Goal: Information Seeking & Learning: Find specific fact

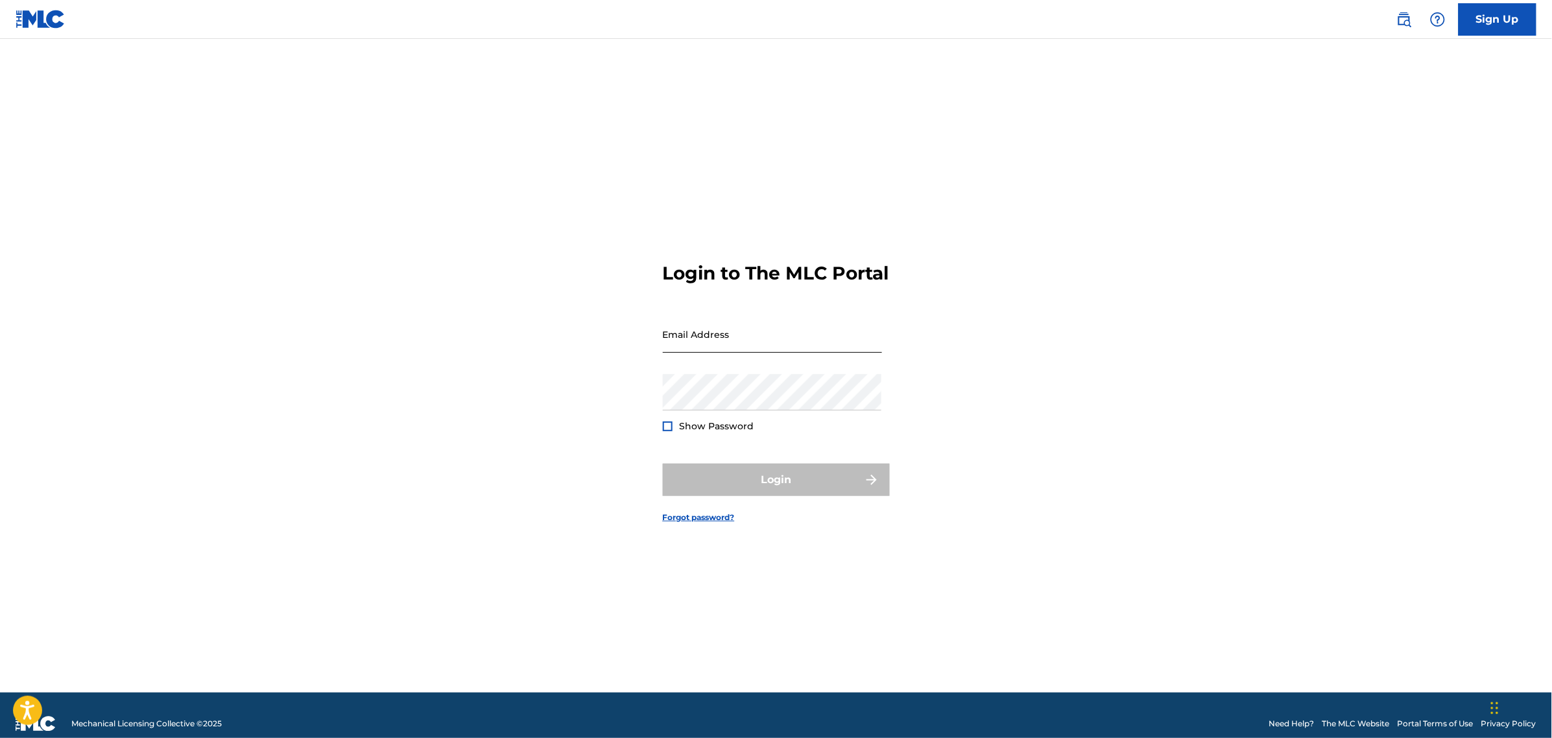
drag, startPoint x: 761, startPoint y: 341, endPoint x: 773, endPoint y: 364, distance: 26.1
click at [761, 341] on input "Email Address" at bounding box center [772, 334] width 219 height 37
type input "[PERSON_NAME][EMAIL_ADDRESS][PERSON_NAME][DOMAIN_NAME]"
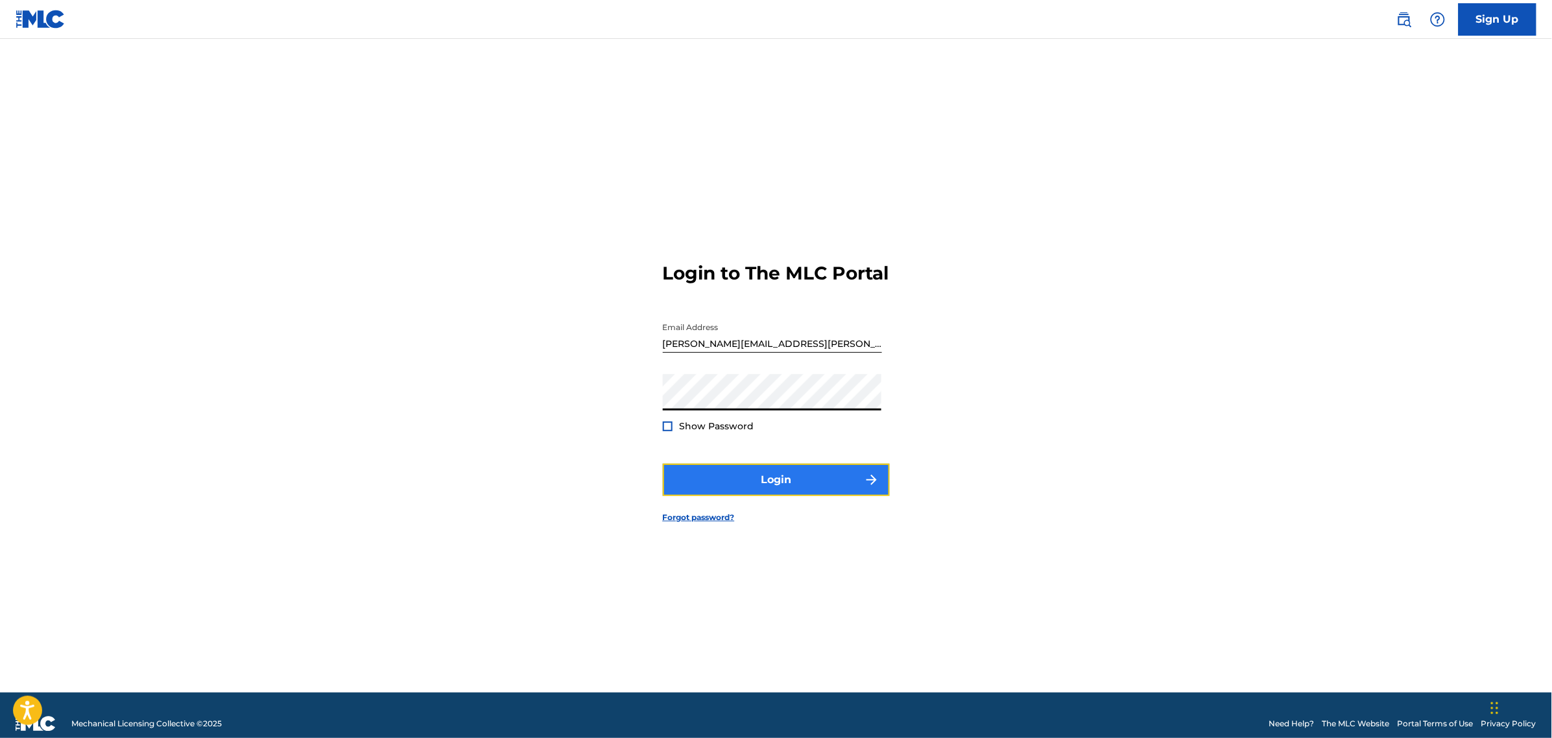
click at [731, 480] on button "Login" at bounding box center [776, 480] width 227 height 32
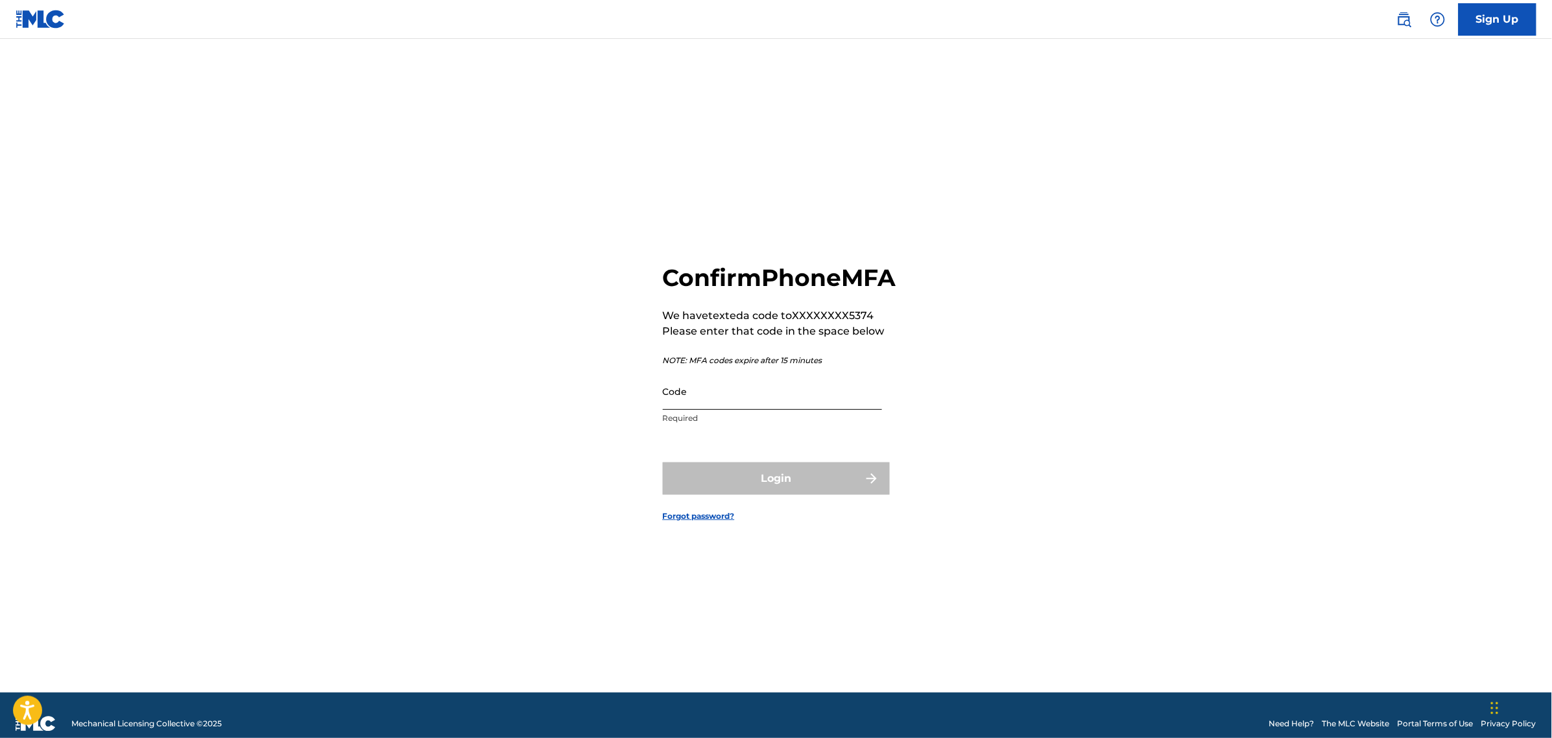
click at [734, 390] on input "Code" at bounding box center [772, 391] width 219 height 37
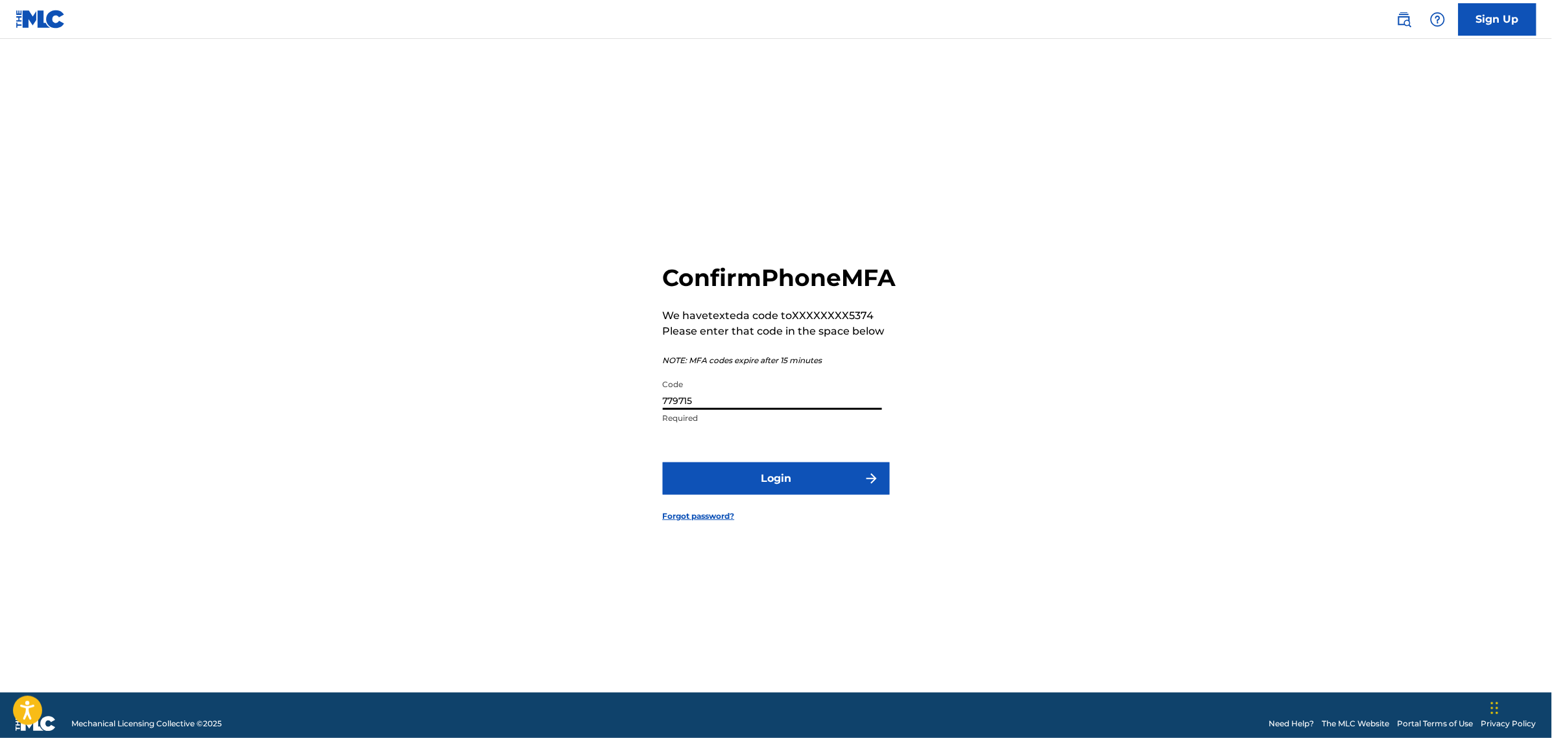
type input "779715"
click at [663, 463] on button "Login" at bounding box center [776, 479] width 227 height 32
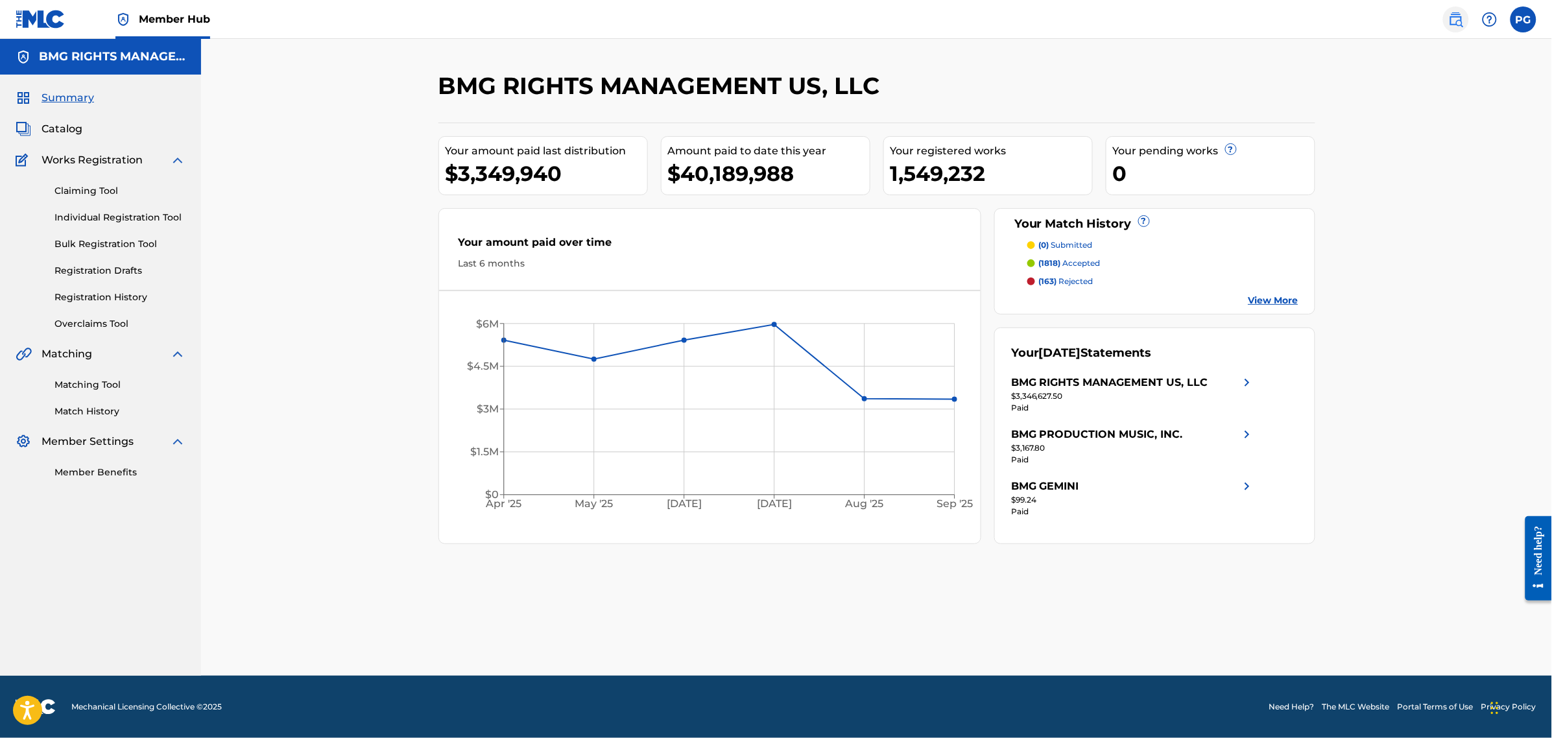
click at [1453, 25] on img at bounding box center [1457, 20] width 16 height 16
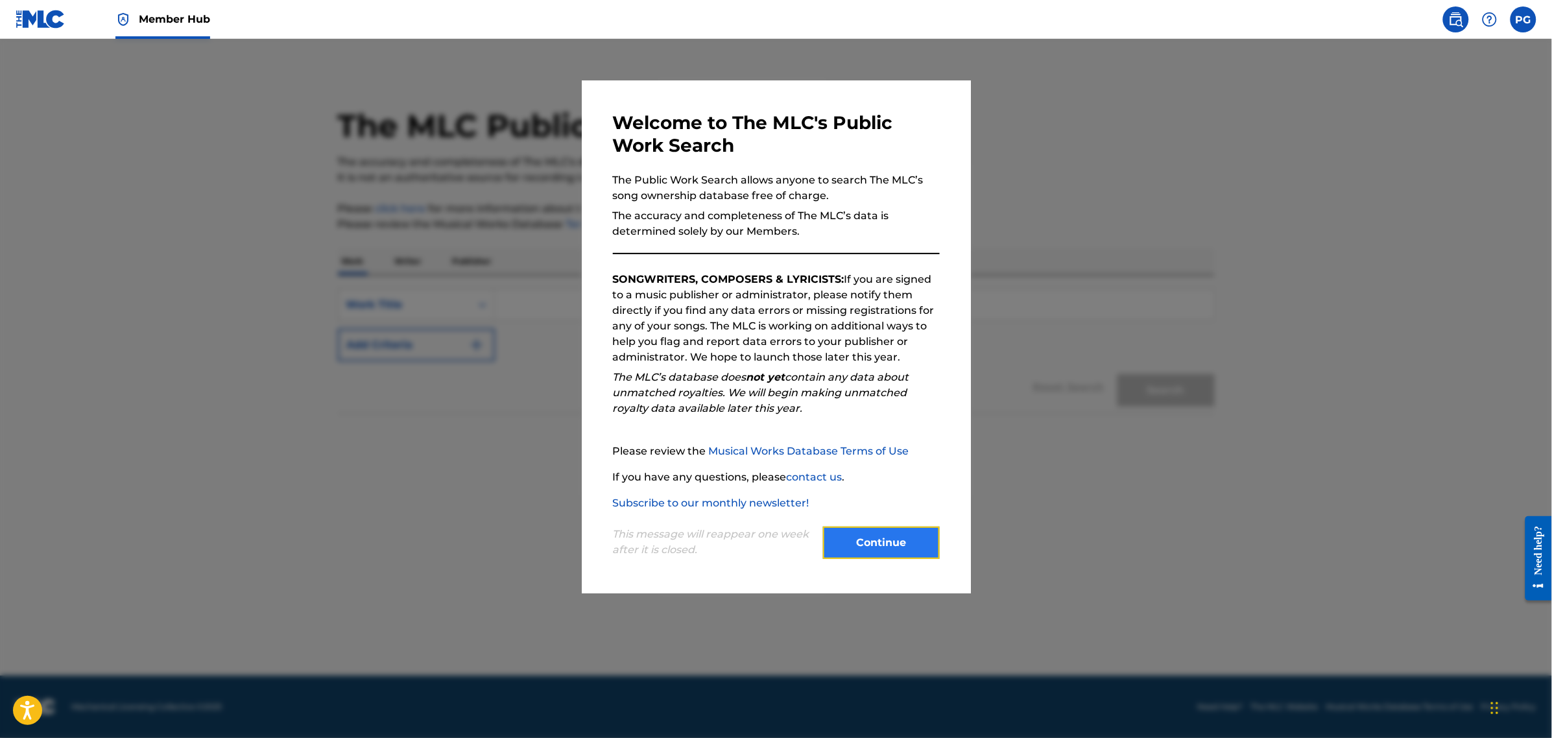
click at [923, 552] on button "Continue" at bounding box center [881, 543] width 117 height 32
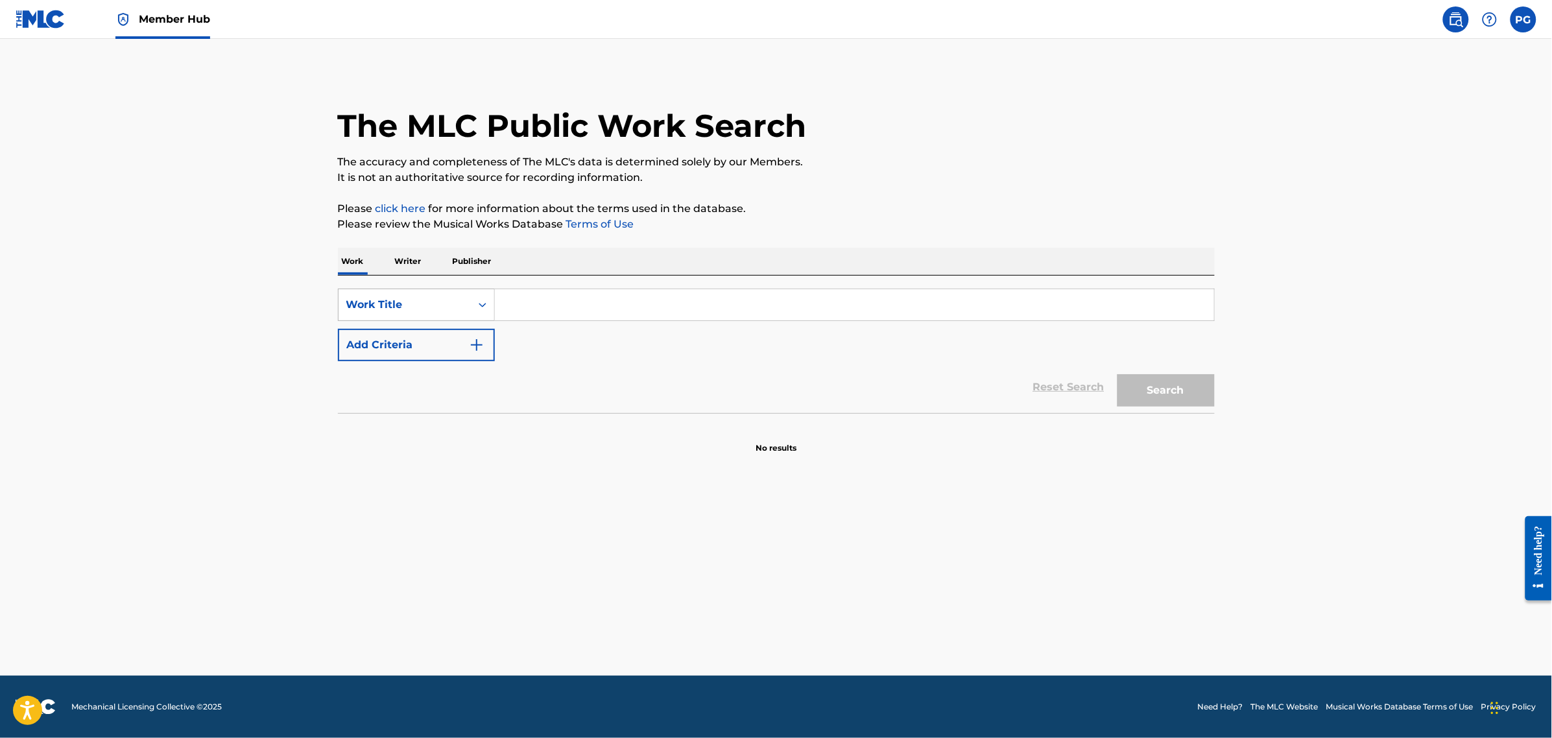
click at [420, 326] on div "SearchWithCriteria605393d2-d542-403c-b429-6f34c8fc1609 Work Title Add Criteria" at bounding box center [776, 325] width 877 height 73
click at [422, 313] on div "Work Title" at bounding box center [405, 305] width 132 height 25
click at [422, 436] on div "Writer IPI" at bounding box center [417, 434] width 156 height 32
click at [401, 319] on div "Writer IPI" at bounding box center [416, 305] width 157 height 32
click at [413, 427] on div "MLC Song Code" at bounding box center [417, 434] width 156 height 32
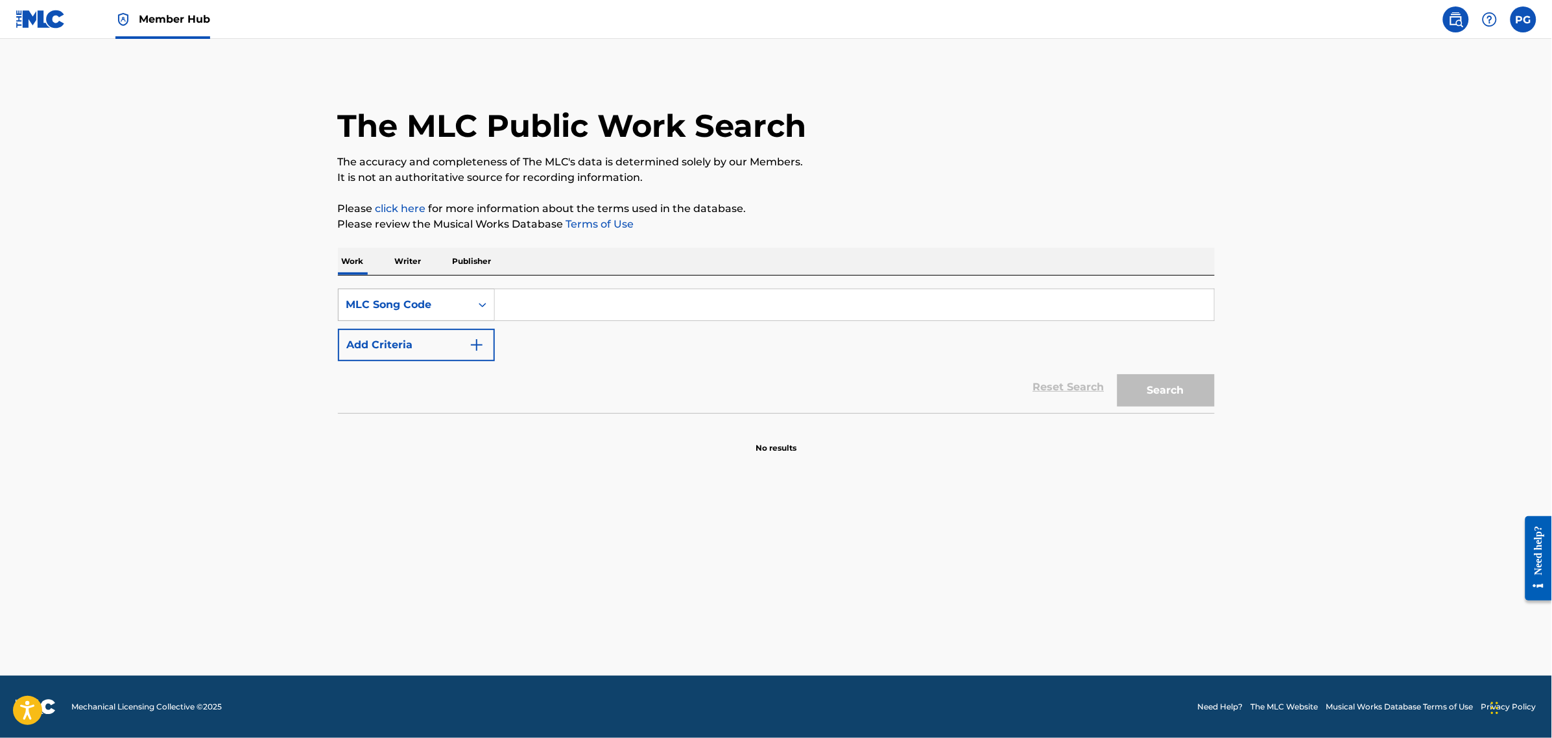
click at [448, 303] on div "MLC Song Code" at bounding box center [404, 305] width 117 height 16
click at [406, 477] on div "Publisher Name" at bounding box center [417, 467] width 156 height 32
click at [634, 282] on div "SearchWithCriteriad8551a1e-9297-4f7f-a332-eb4887132fb6 Publisher Name Add Crite…" at bounding box center [776, 345] width 877 height 138
click at [627, 311] on input "Search Form" at bounding box center [854, 304] width 719 height 31
paste input "NOFX Music"
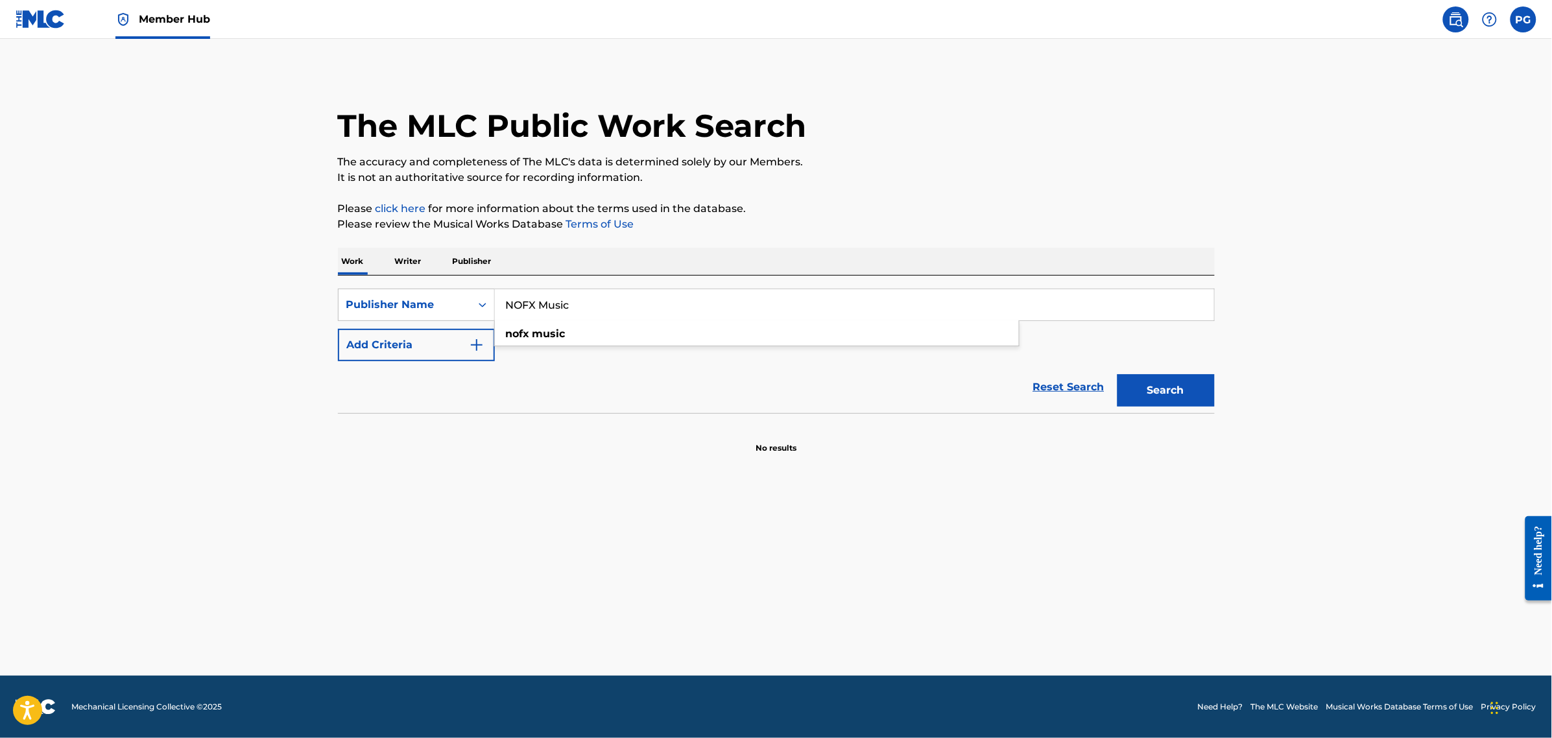
type input "NOFX Music"
click at [1118, 374] on button "Search" at bounding box center [1166, 390] width 97 height 32
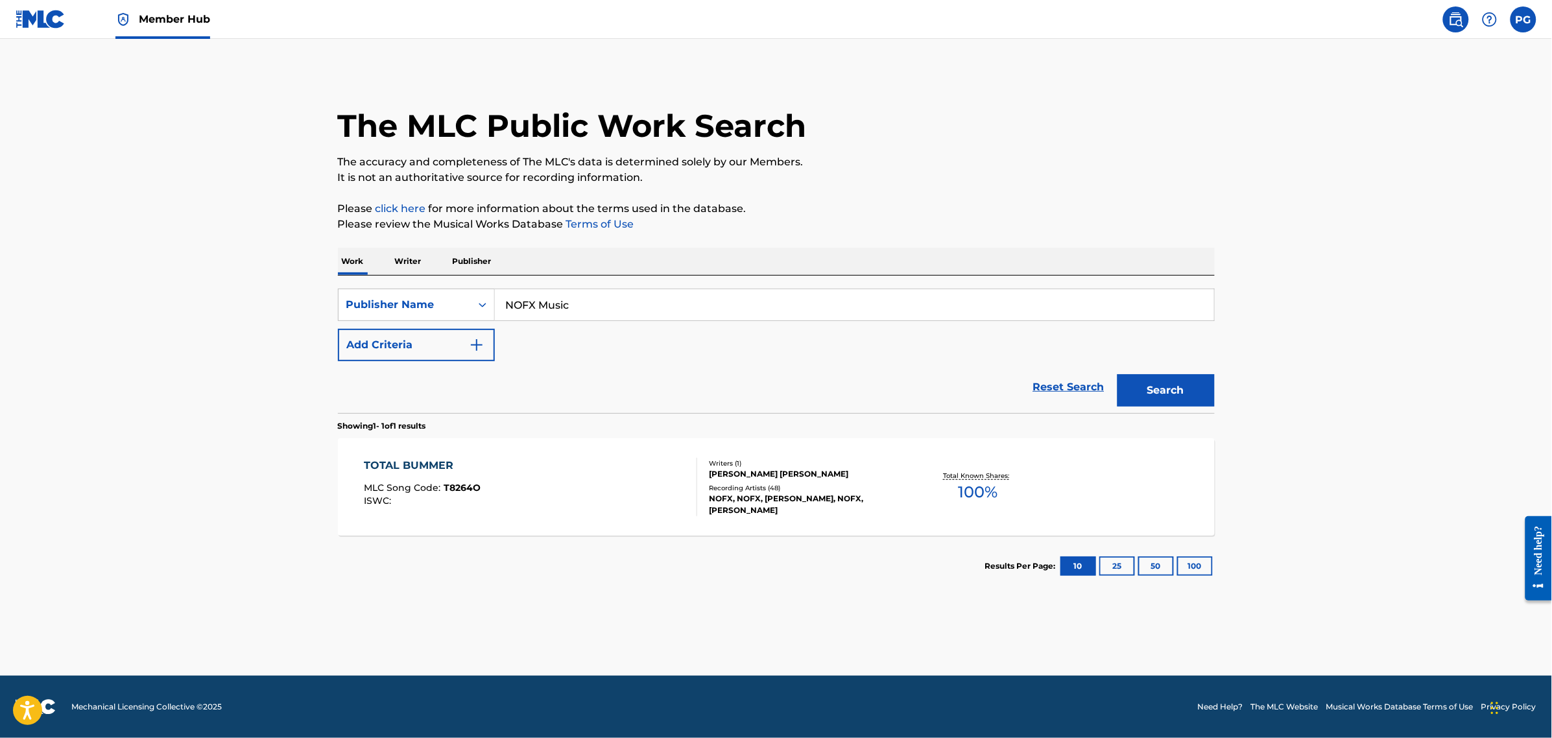
click at [610, 526] on div "TOTAL BUMMER MLC Song Code : T8264O ISWC : Writers ( 1 ) [PERSON_NAME] [PERSON_…" at bounding box center [776, 487] width 877 height 97
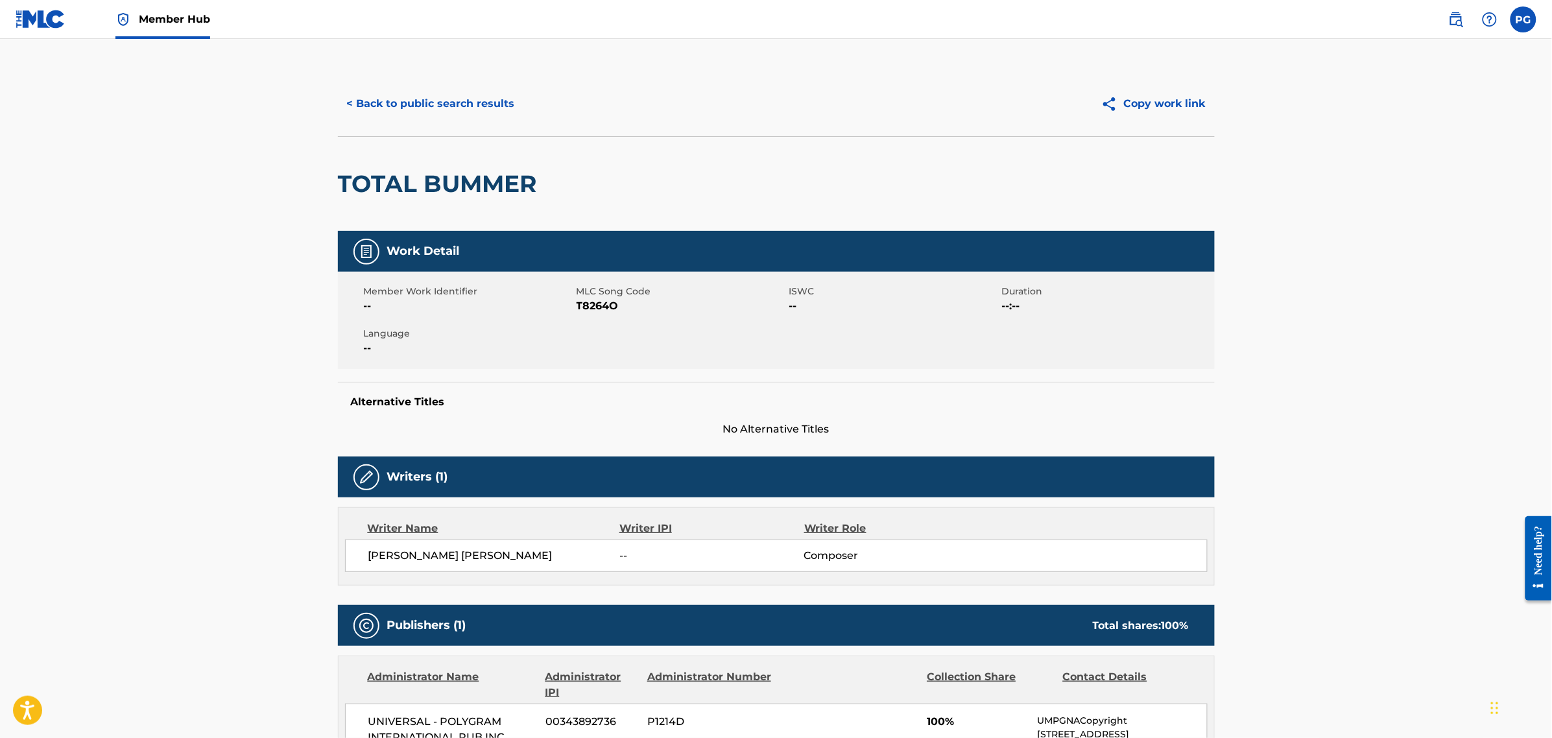
drag, startPoint x: 476, startPoint y: 102, endPoint x: 702, endPoint y: 125, distance: 227.5
click at [439, 102] on button "< Back to public search results" at bounding box center [431, 104] width 186 height 32
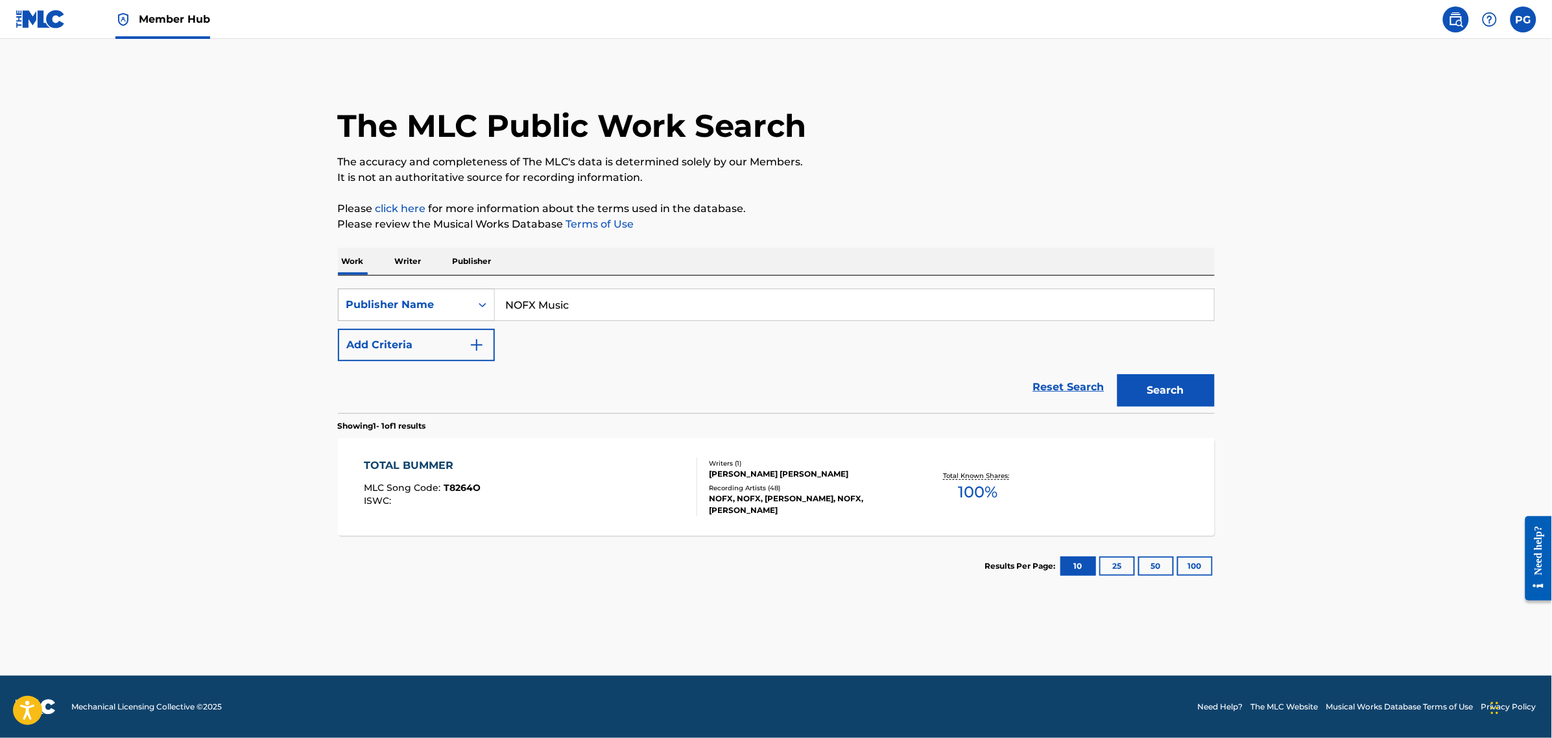
drag, startPoint x: 646, startPoint y: 316, endPoint x: 409, endPoint y: 296, distance: 237.6
click at [407, 296] on div "SearchWithCriteriad8551a1e-9297-4f7f-a332-eb4887132fb6 Publisher Name NOFX Music" at bounding box center [776, 305] width 877 height 32
paste input "Wordsmith and [PERSON_NAME]"
click at [1181, 389] on button "Search" at bounding box center [1166, 390] width 97 height 32
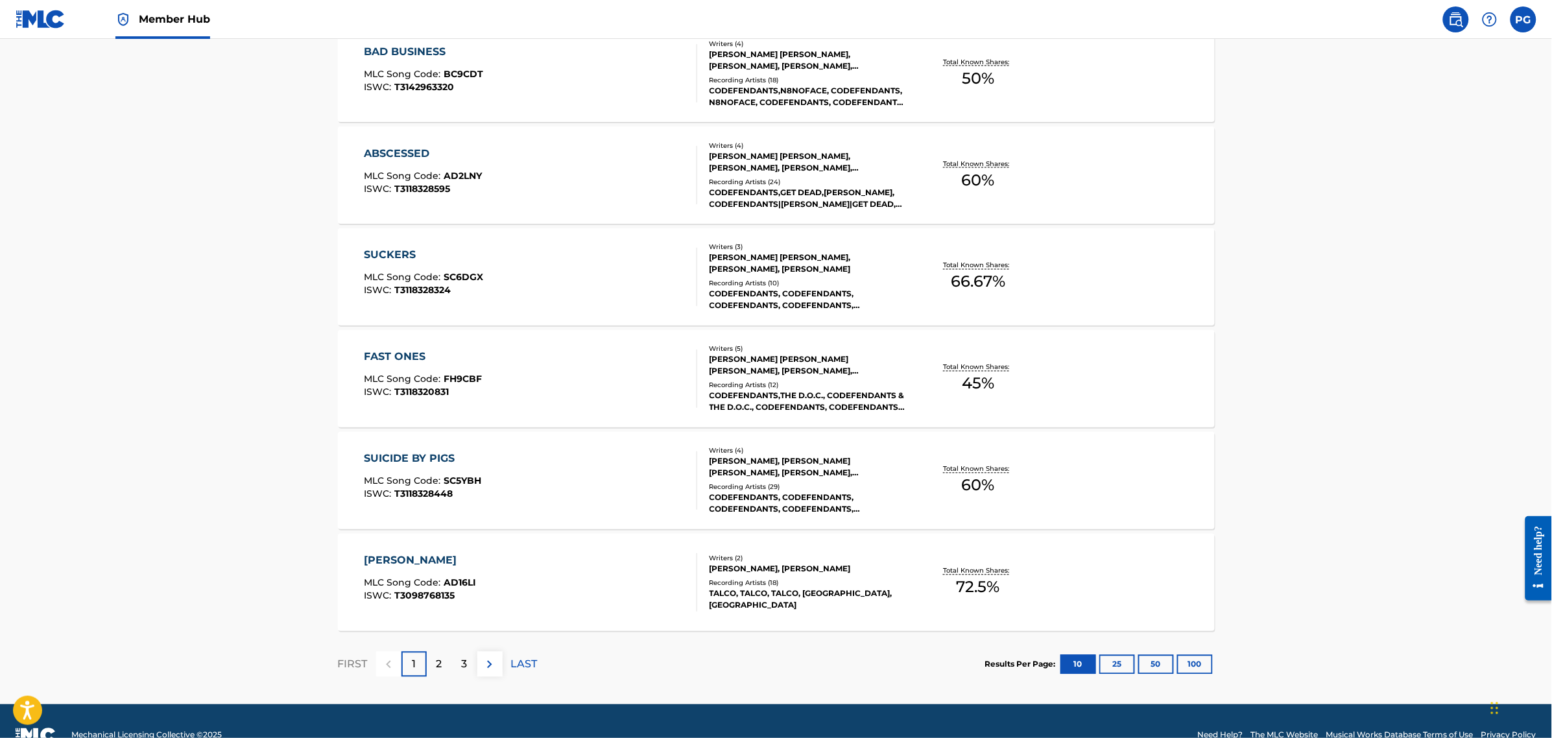
scroll to position [850, 0]
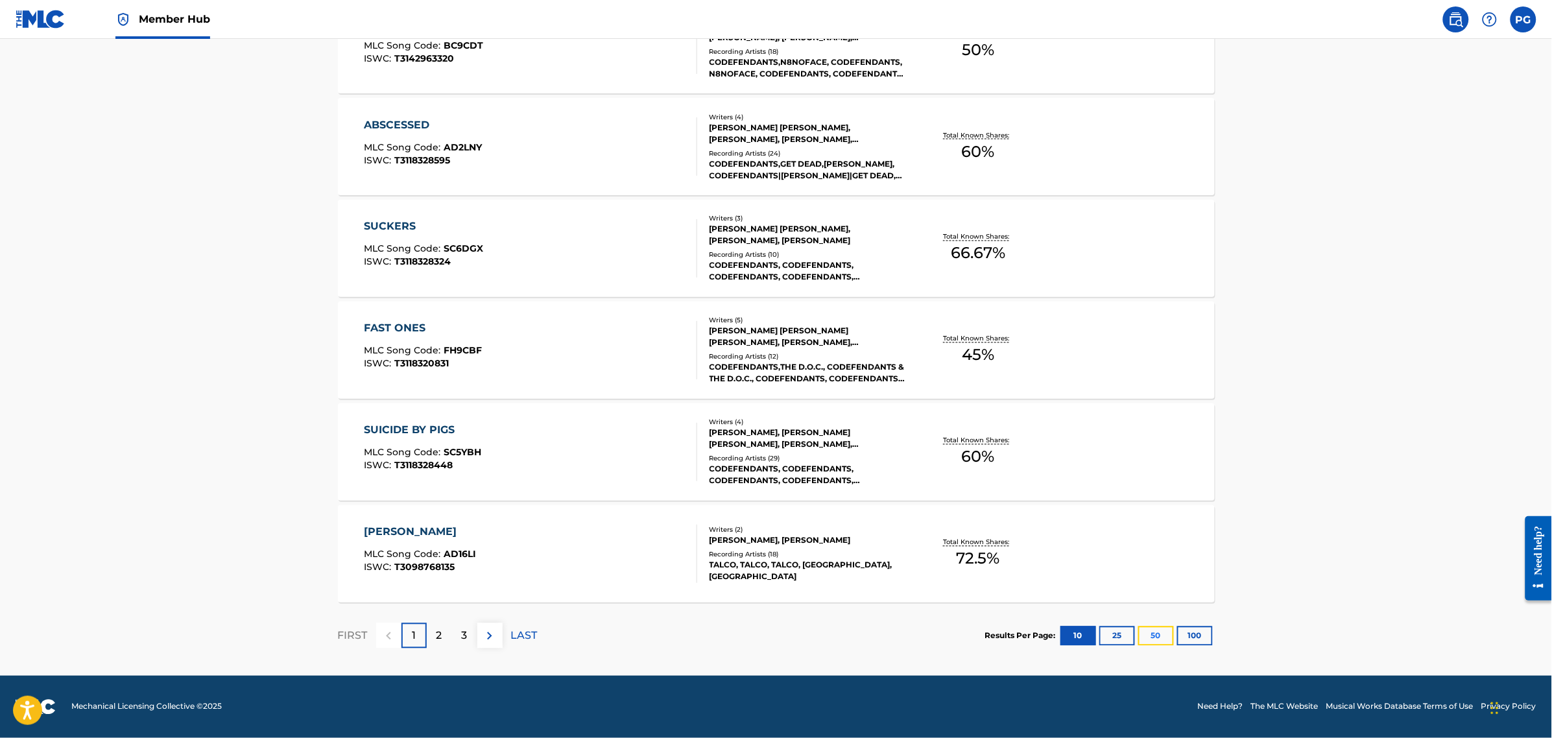
drag, startPoint x: 1157, startPoint y: 637, endPoint x: 947, endPoint y: 628, distance: 209.7
click at [1157, 637] on button "50" at bounding box center [1157, 636] width 36 height 19
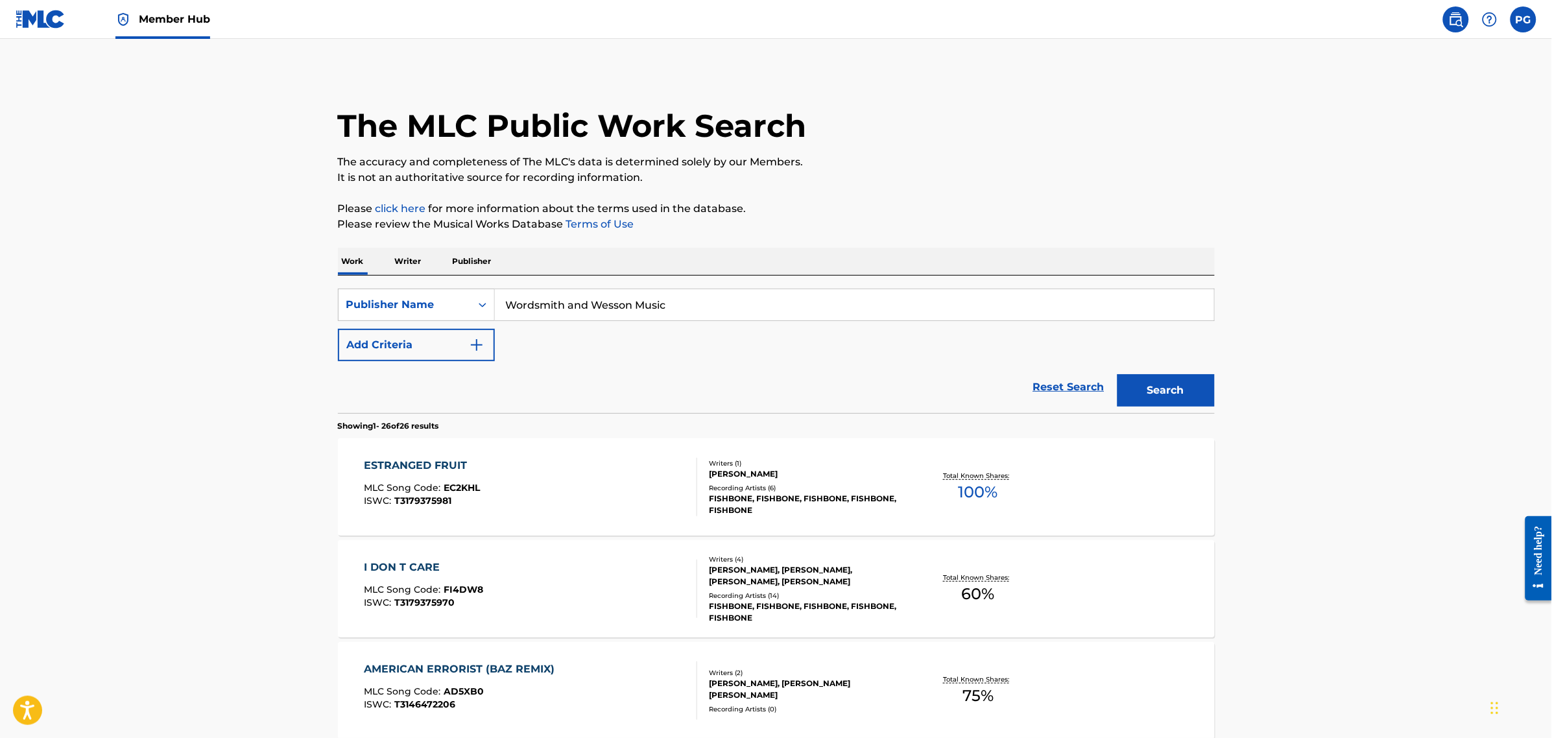
click at [623, 313] on input "Wordsmith and Wesson Music" at bounding box center [854, 304] width 719 height 31
paste input "Unagi"
click at [1194, 381] on button "Search" at bounding box center [1166, 390] width 97 height 32
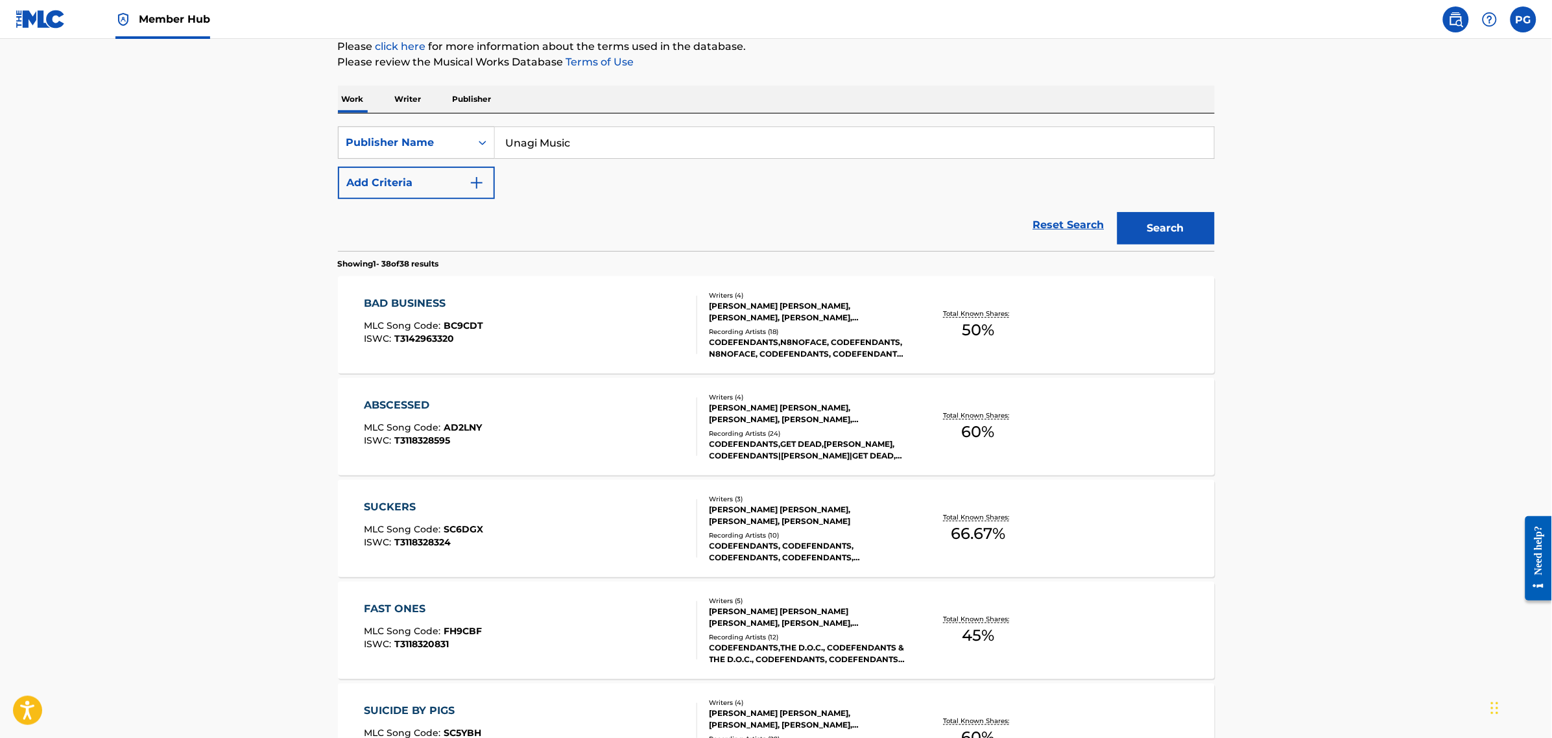
scroll to position [81, 0]
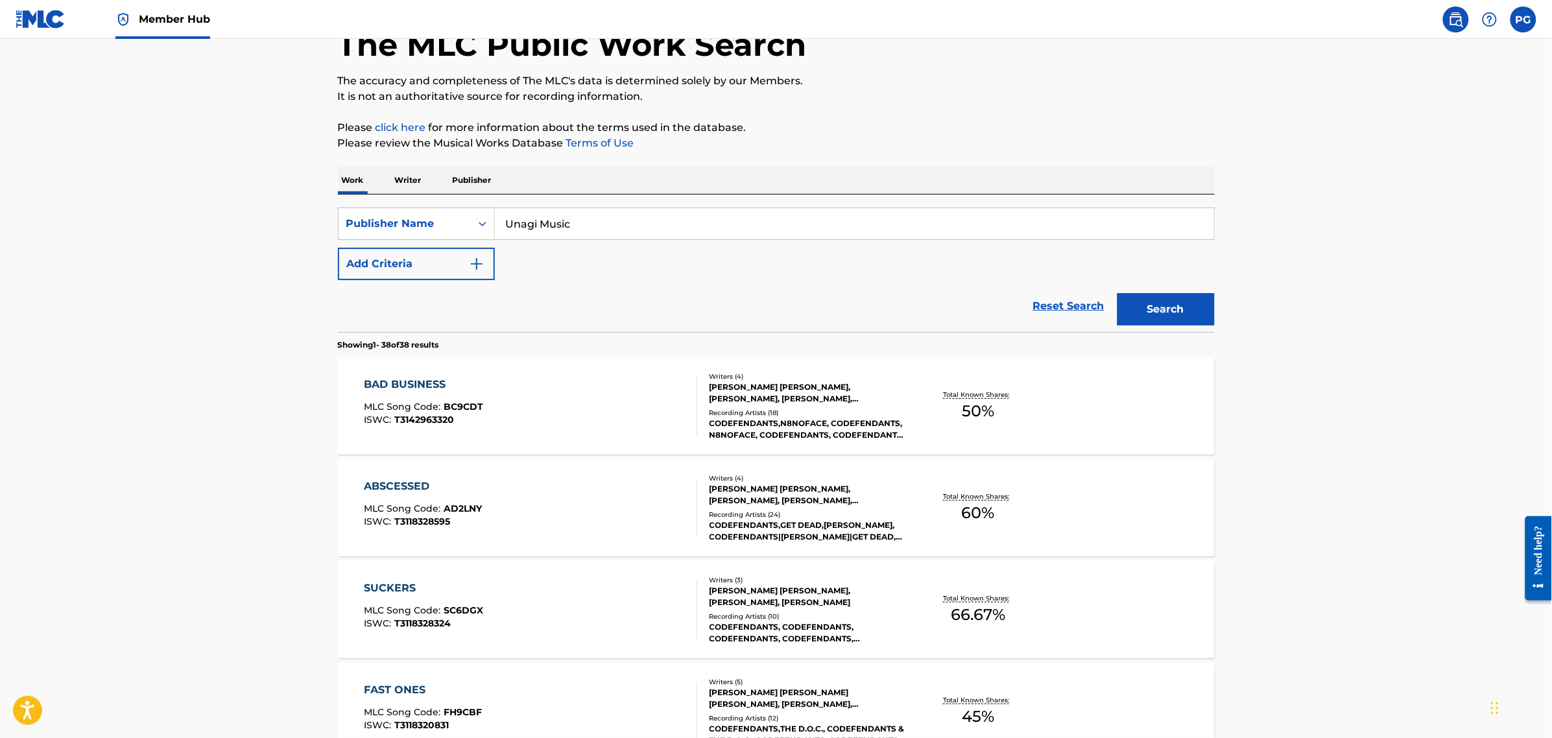
click at [565, 230] on input "Unagi Music" at bounding box center [854, 223] width 719 height 31
click at [565, 228] on input "Unagi Music" at bounding box center [854, 223] width 719 height 31
paste input "My Bratty Sub"
type input "My Bratty Sub Music"
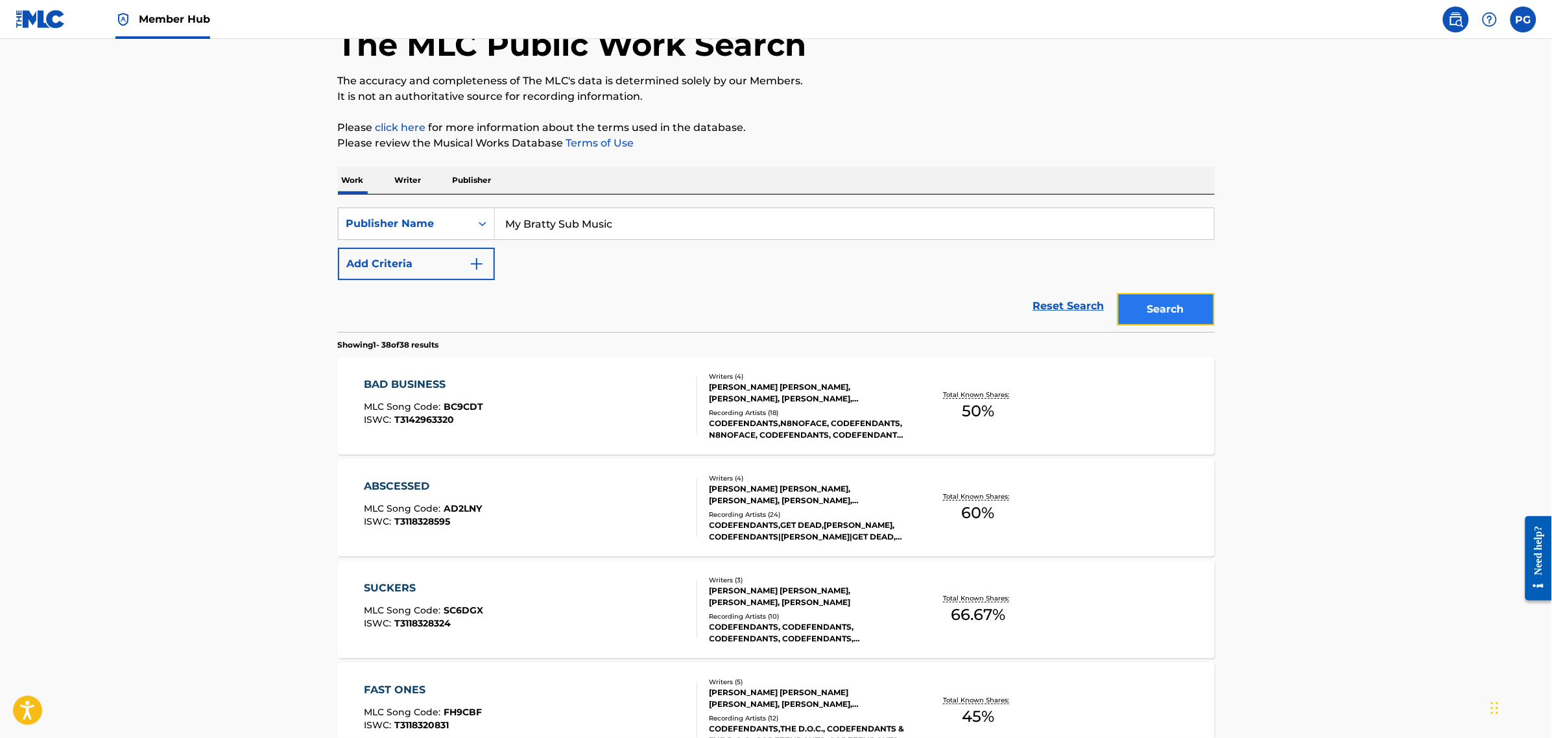
click at [1178, 315] on button "Search" at bounding box center [1166, 309] width 97 height 32
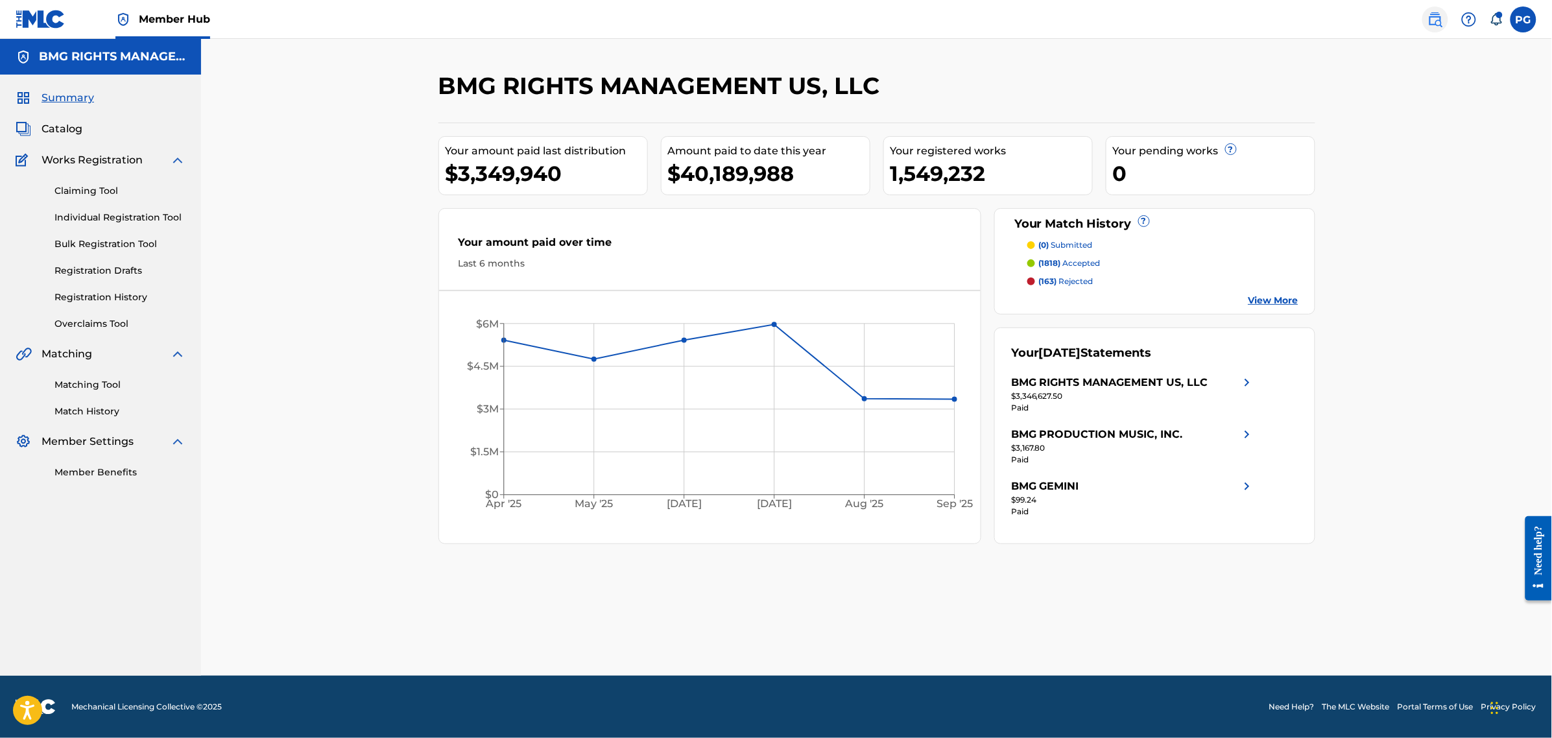
click at [1442, 19] on img at bounding box center [1436, 20] width 16 height 16
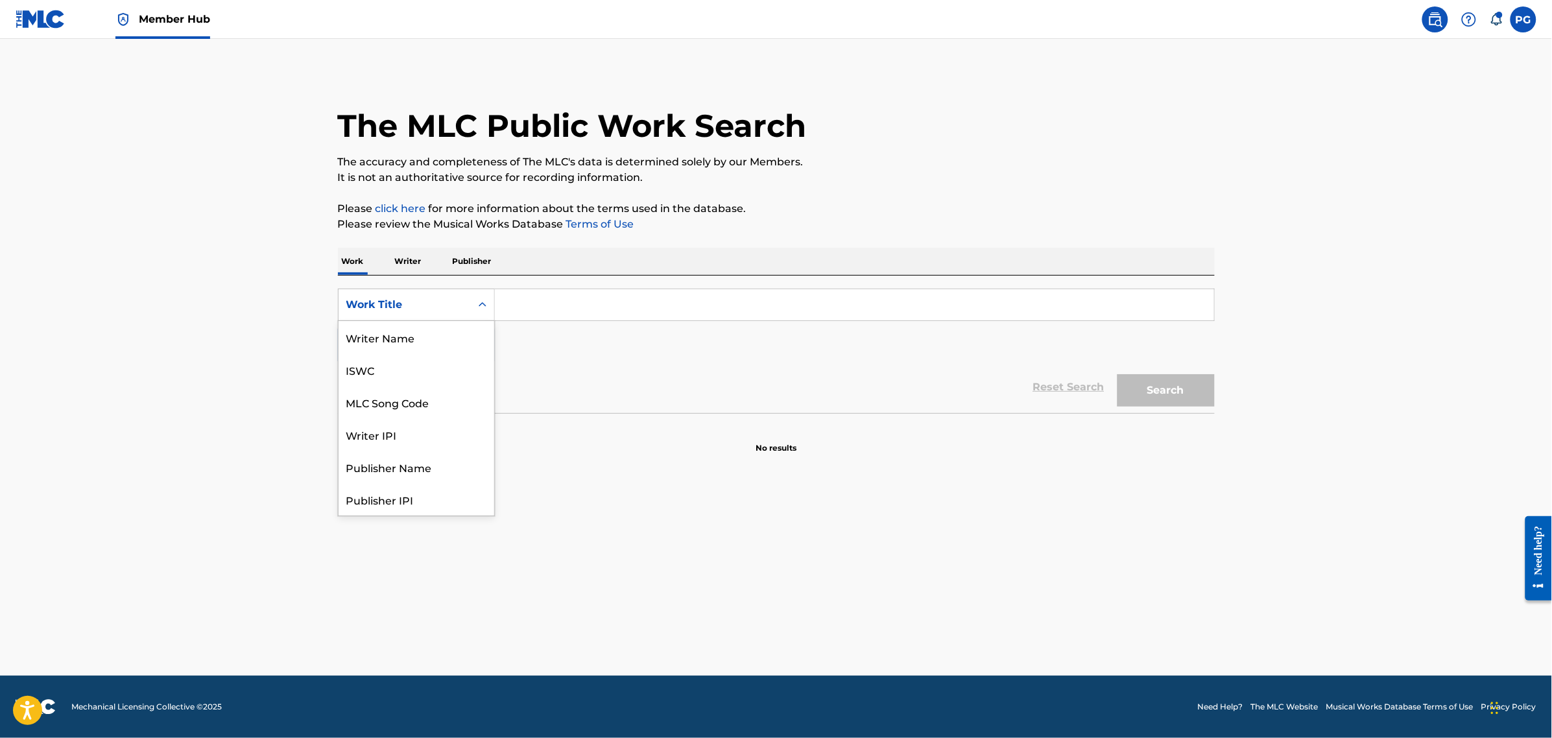
click at [442, 315] on div "Work Title" at bounding box center [405, 305] width 132 height 25
click at [422, 472] on div "Publisher Name" at bounding box center [417, 467] width 156 height 32
click at [566, 293] on input "Search Form" at bounding box center [854, 304] width 719 height 31
paste input "- NOFX Music"
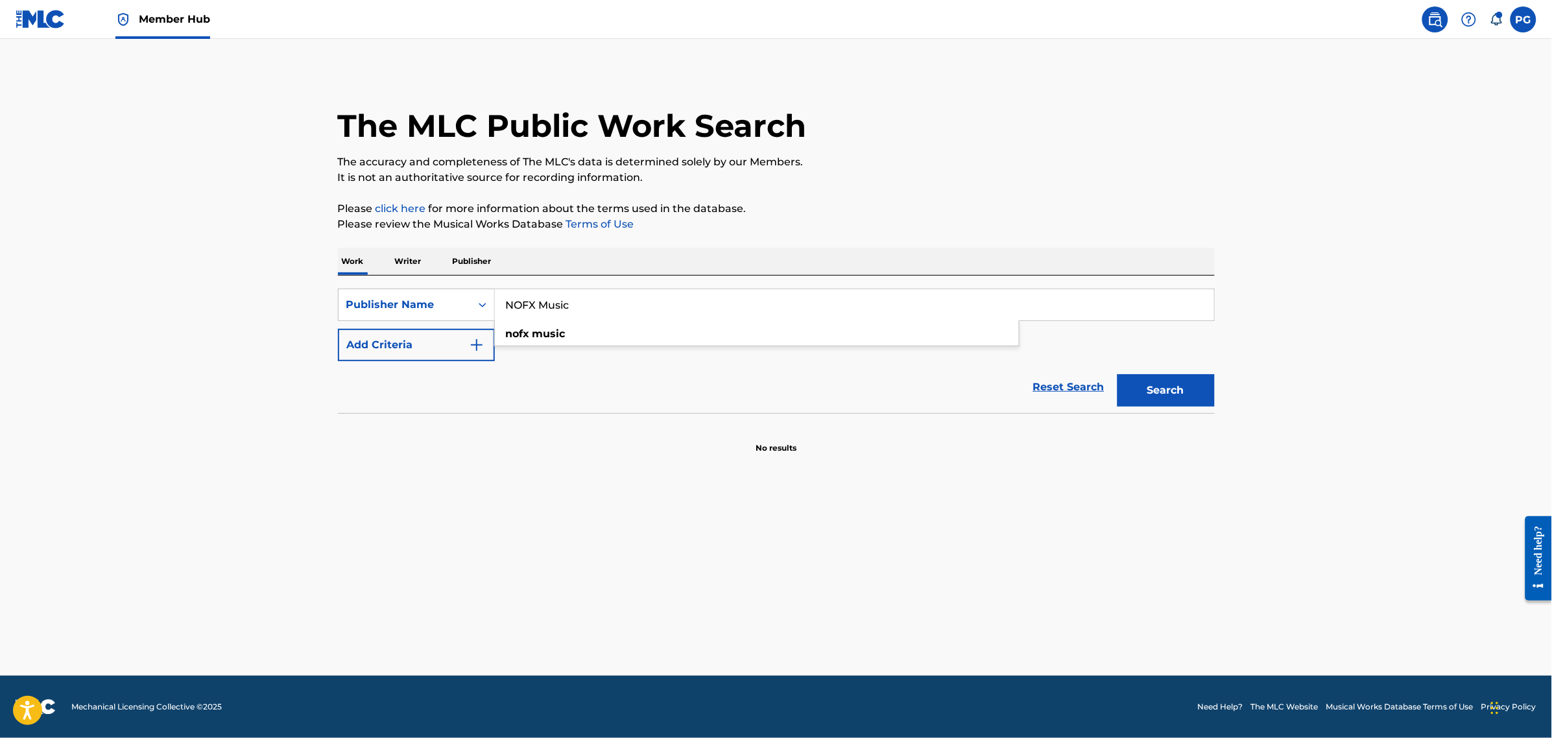
type input "NOFX Music"
click at [1118, 374] on button "Search" at bounding box center [1166, 390] width 97 height 32
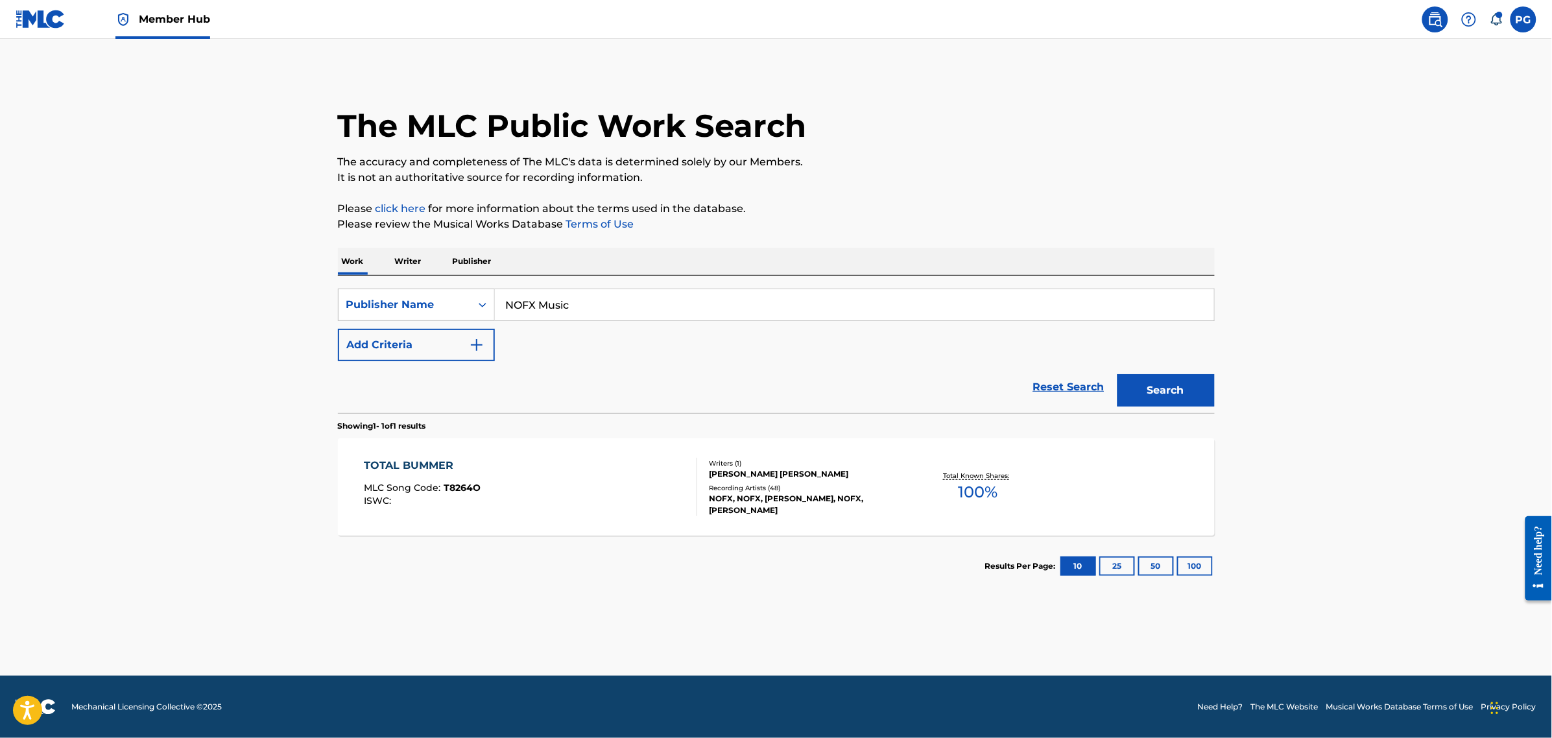
click at [623, 477] on div "TOTAL BUMMER MLC Song Code : T8264O ISWC :" at bounding box center [530, 487] width 333 height 58
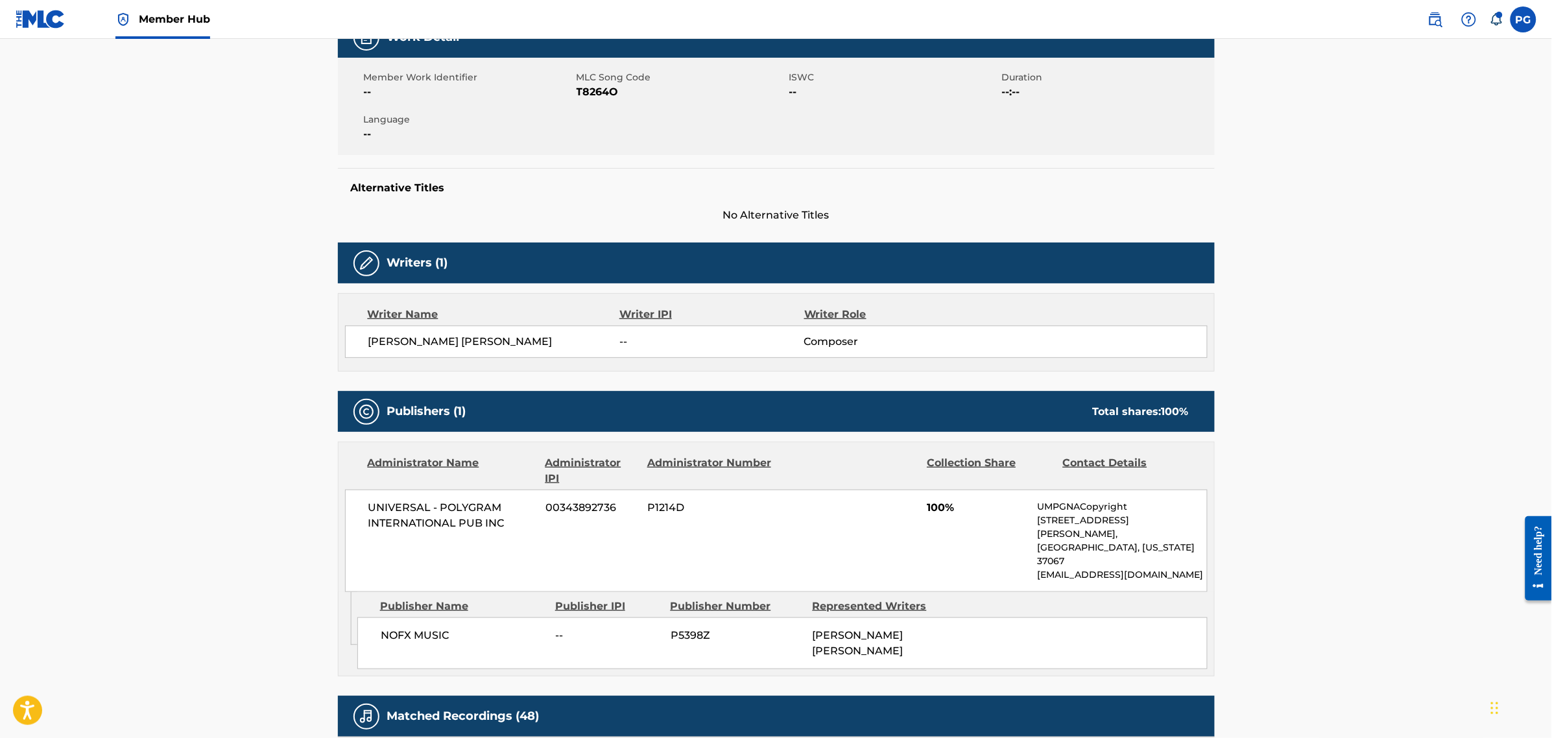
scroll to position [243, 0]
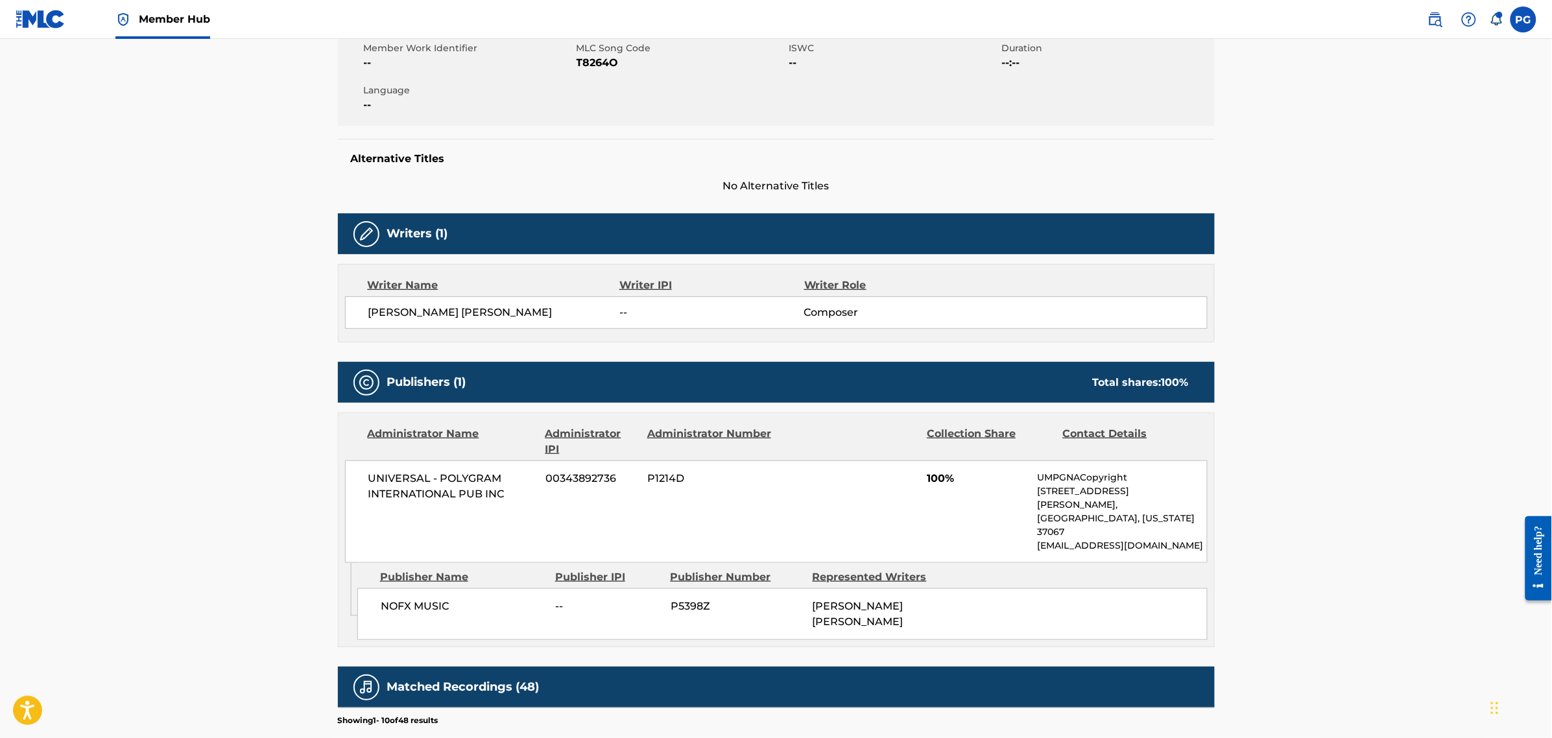
click at [686, 599] on span "P5398Z" at bounding box center [737, 607] width 132 height 16
copy span "P5398Z"
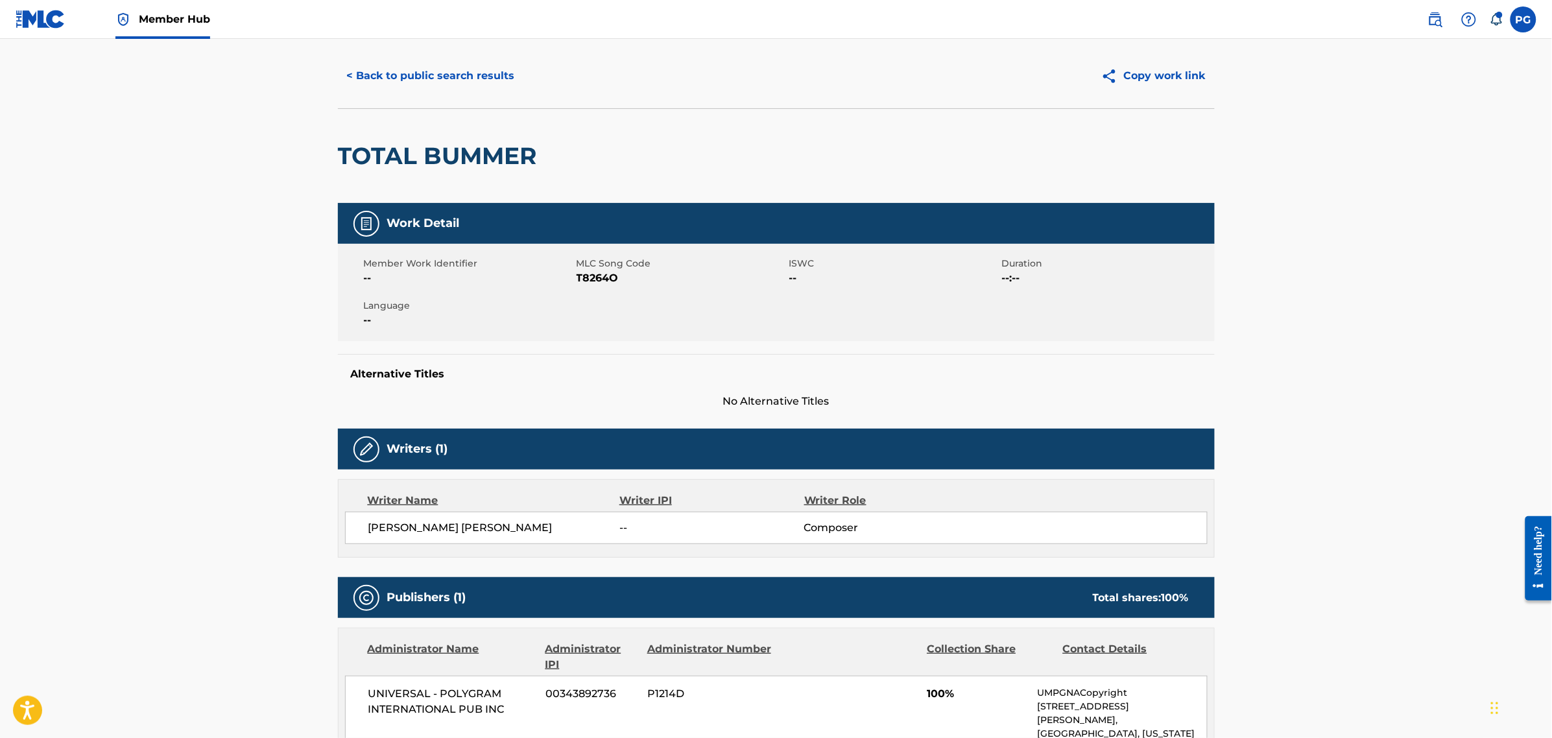
scroll to position [0, 0]
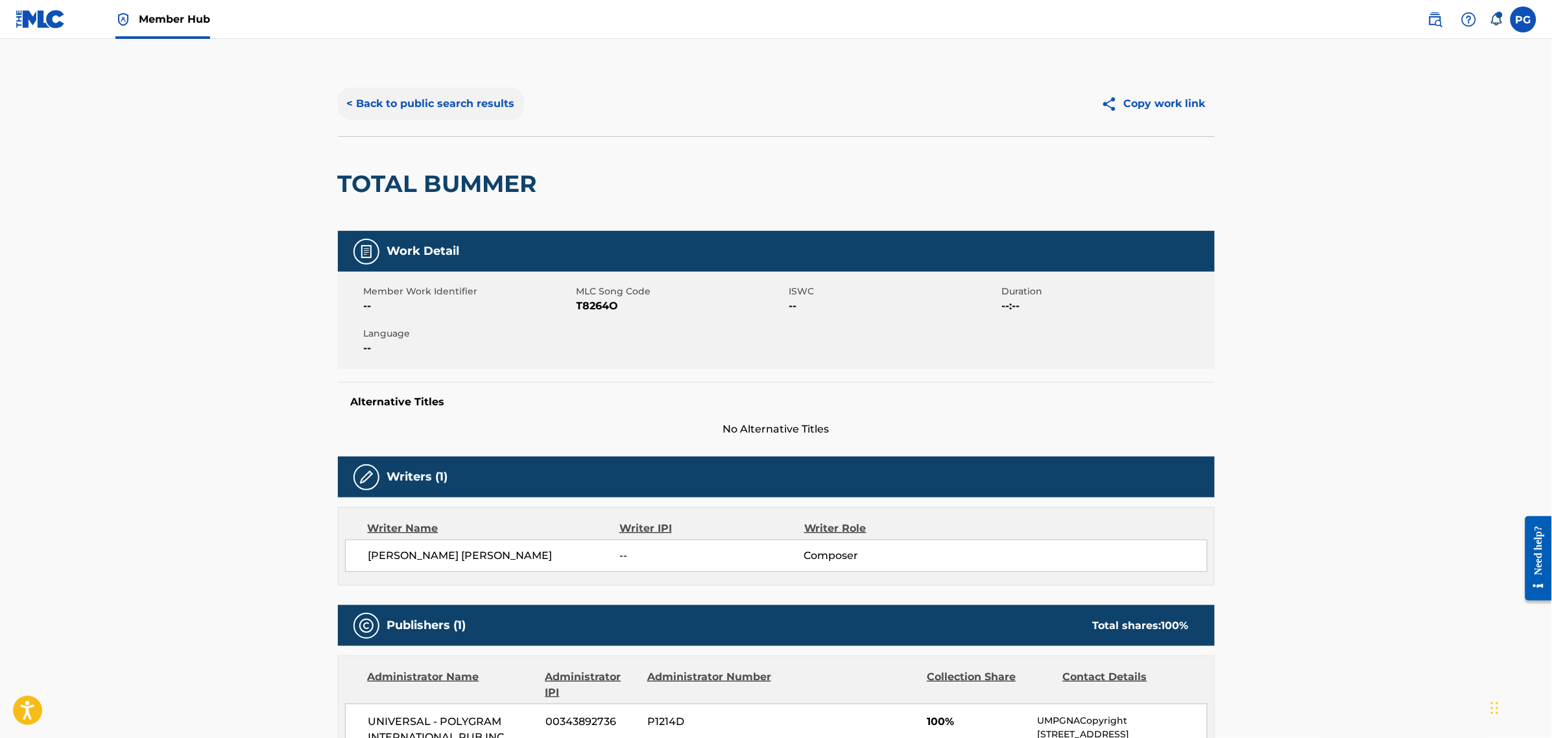
drag, startPoint x: 466, startPoint y: 123, endPoint x: 468, endPoint y: 92, distance: 31.2
click at [466, 122] on div "< Back to public search results Copy work link" at bounding box center [776, 103] width 877 height 65
click at [468, 92] on button "< Back to public search results" at bounding box center [431, 104] width 186 height 32
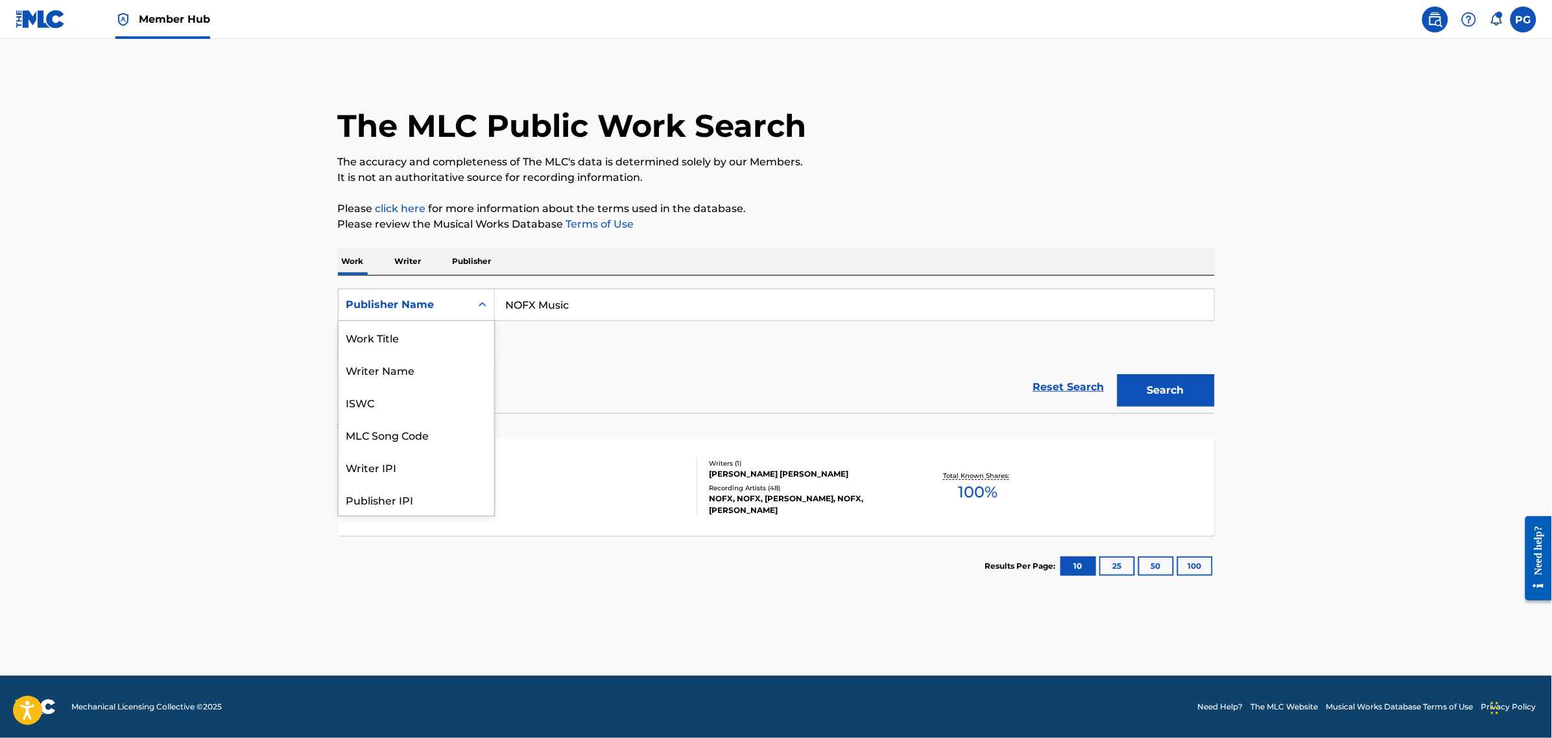
click at [420, 311] on div "Publisher Name" at bounding box center [404, 305] width 117 height 16
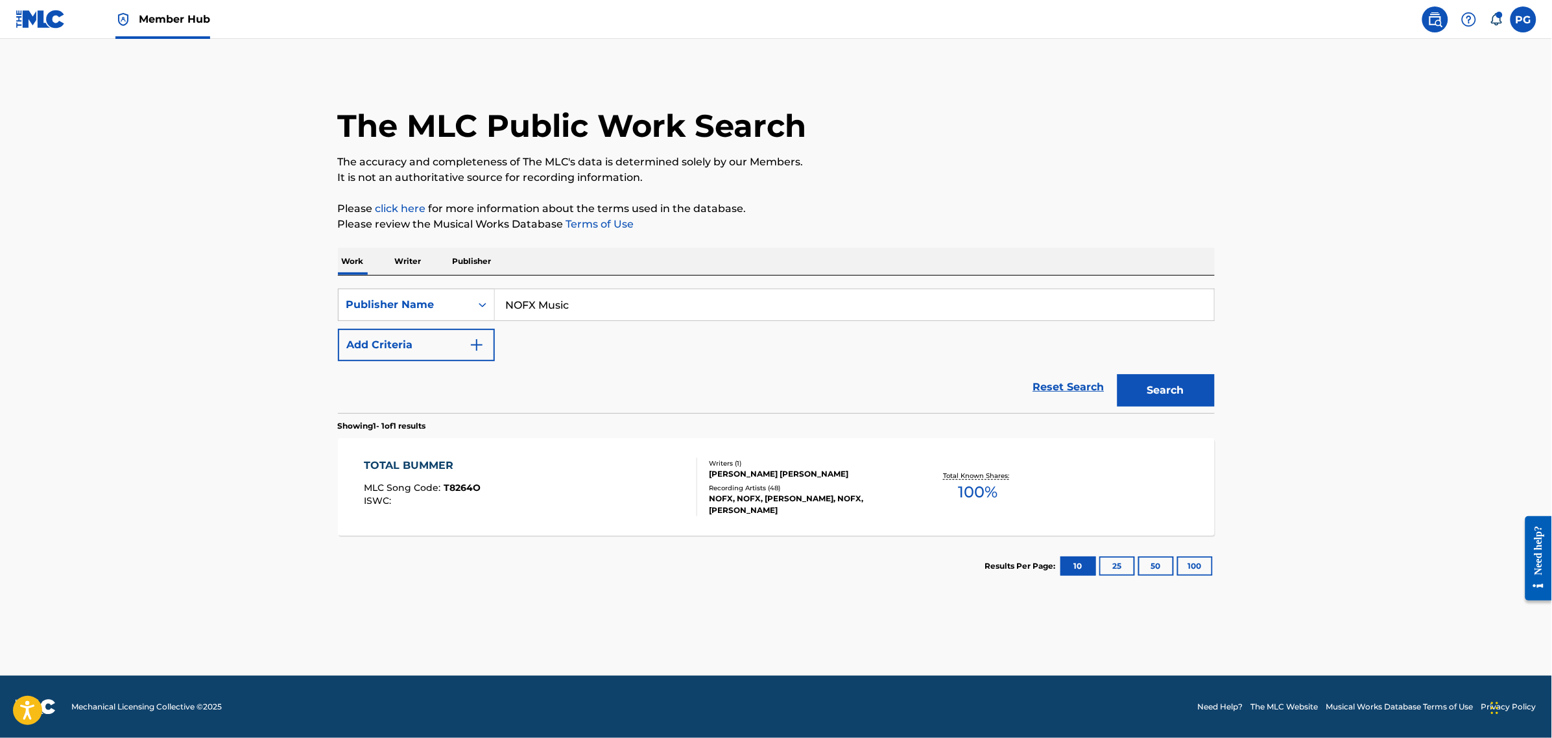
click at [536, 308] on input "NOFX Music" at bounding box center [854, 304] width 719 height 31
click at [536, 307] on input "NOFX Music" at bounding box center [854, 304] width 719 height 31
click at [1118, 374] on button "Search" at bounding box center [1166, 390] width 97 height 32
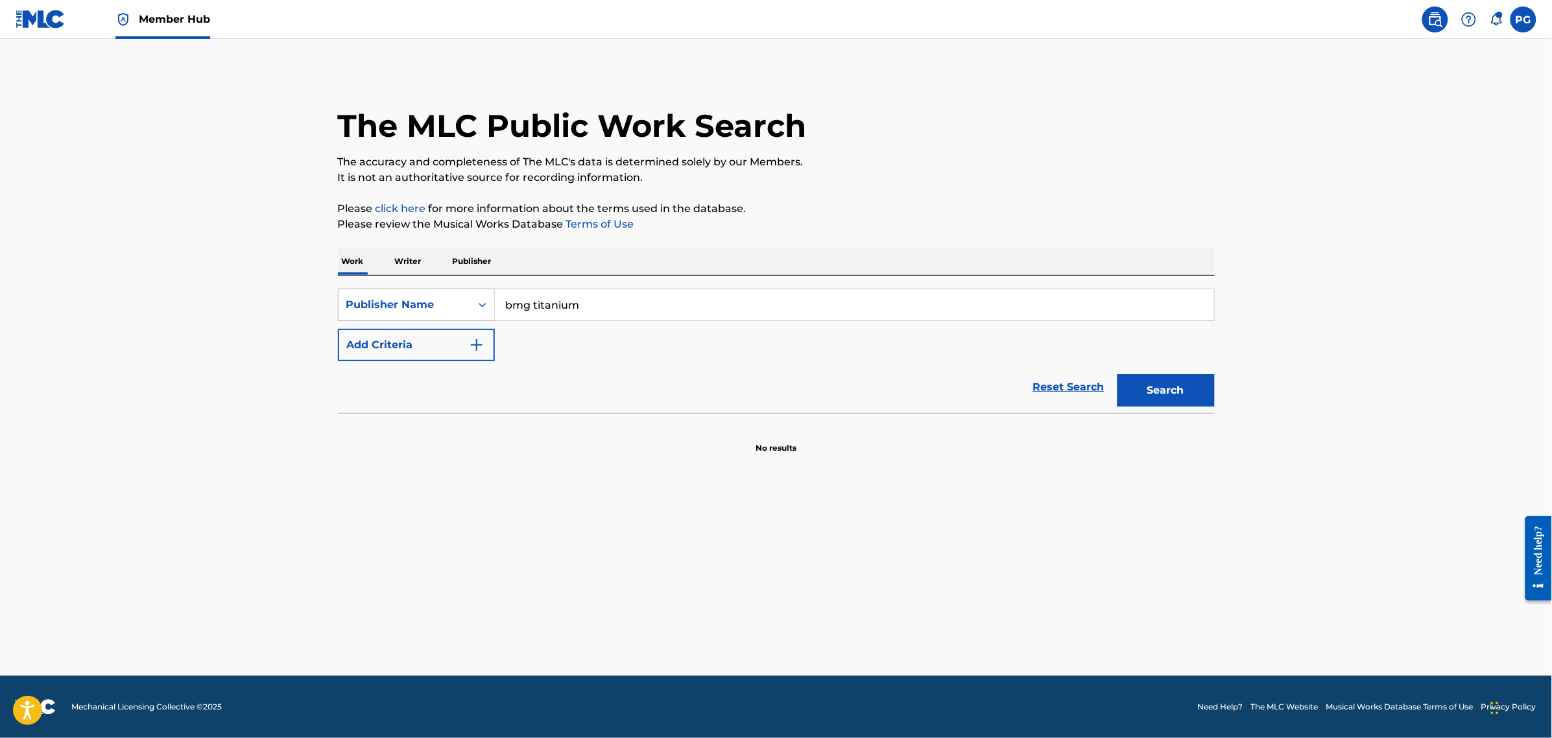
drag, startPoint x: 429, startPoint y: 313, endPoint x: 342, endPoint y: 319, distance: 87.1
click at [351, 319] on div "SearchWithCriteria60f4e8b6-c8d8-4a42-8eb1-3b5eaf1992c3 Publisher Name bmg titan…" at bounding box center [776, 305] width 877 height 32
click at [562, 305] on input "bmg titanium" at bounding box center [854, 304] width 719 height 31
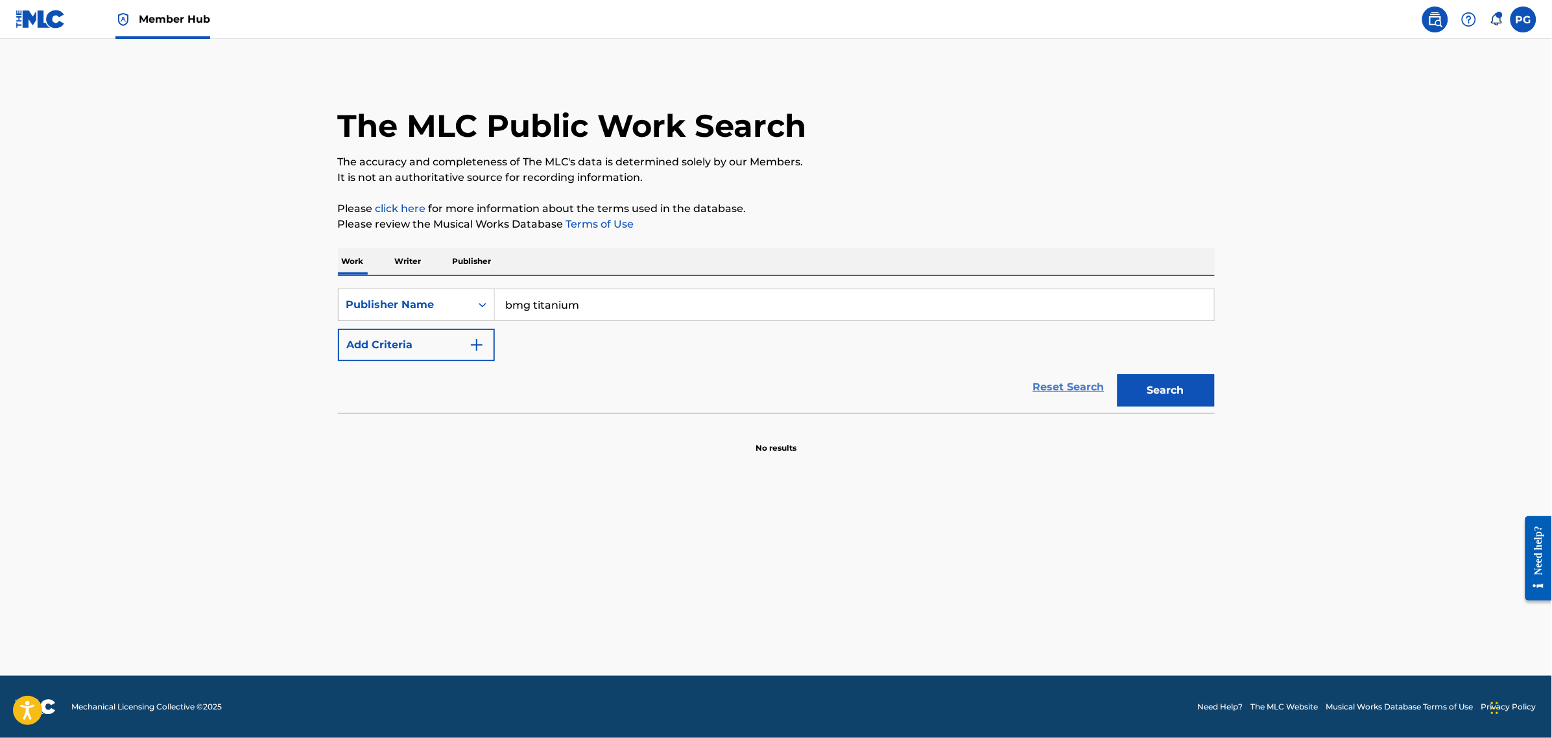
paste input "- Wordsmith and Wesson Music"
type input "- Wordsmith and Wesson Music"
click at [1191, 405] on button "Search" at bounding box center [1166, 390] width 97 height 32
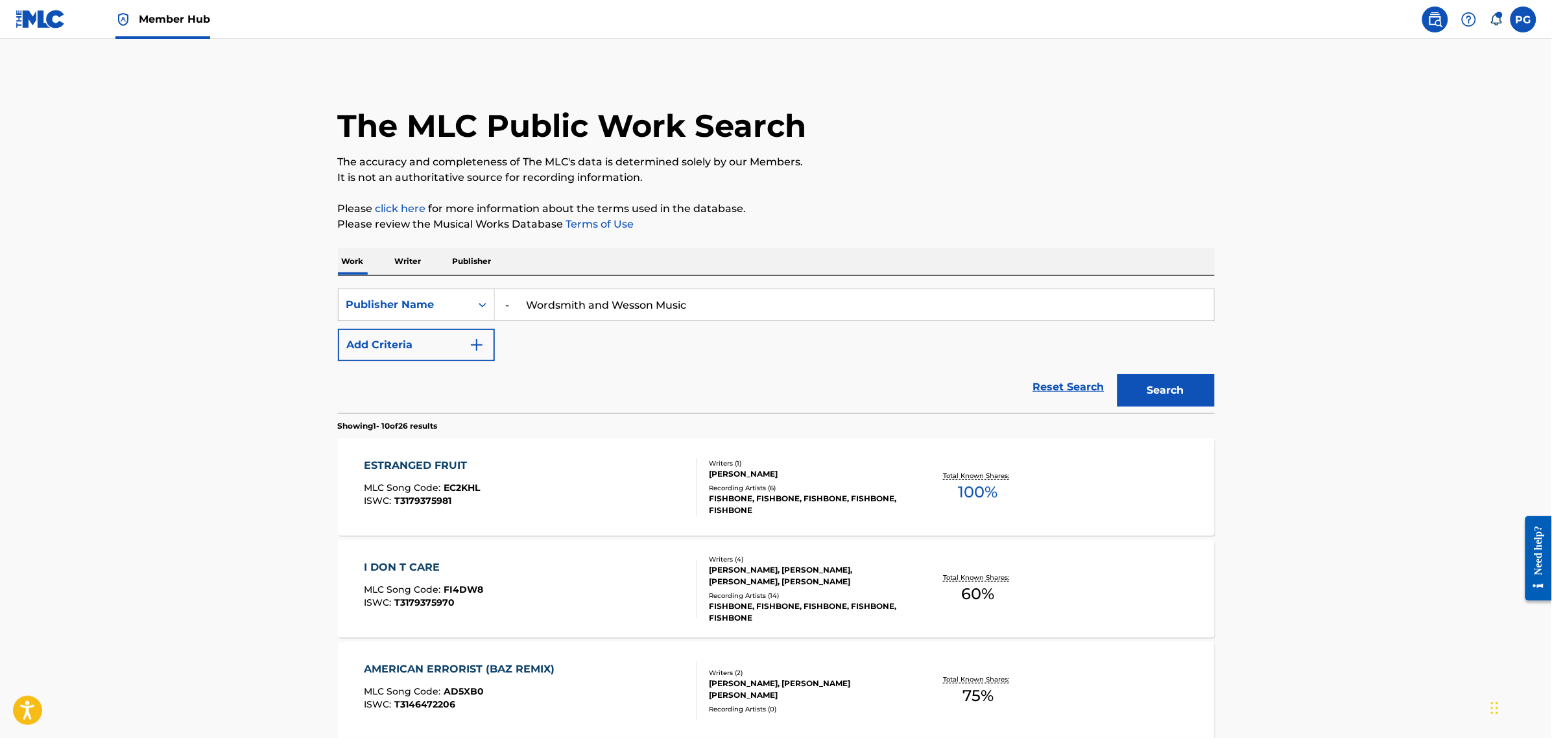
click at [540, 498] on div "ESTRANGED FRUIT MLC Song Code : EC2KHL ISWC : T3179375981" at bounding box center [530, 487] width 333 height 58
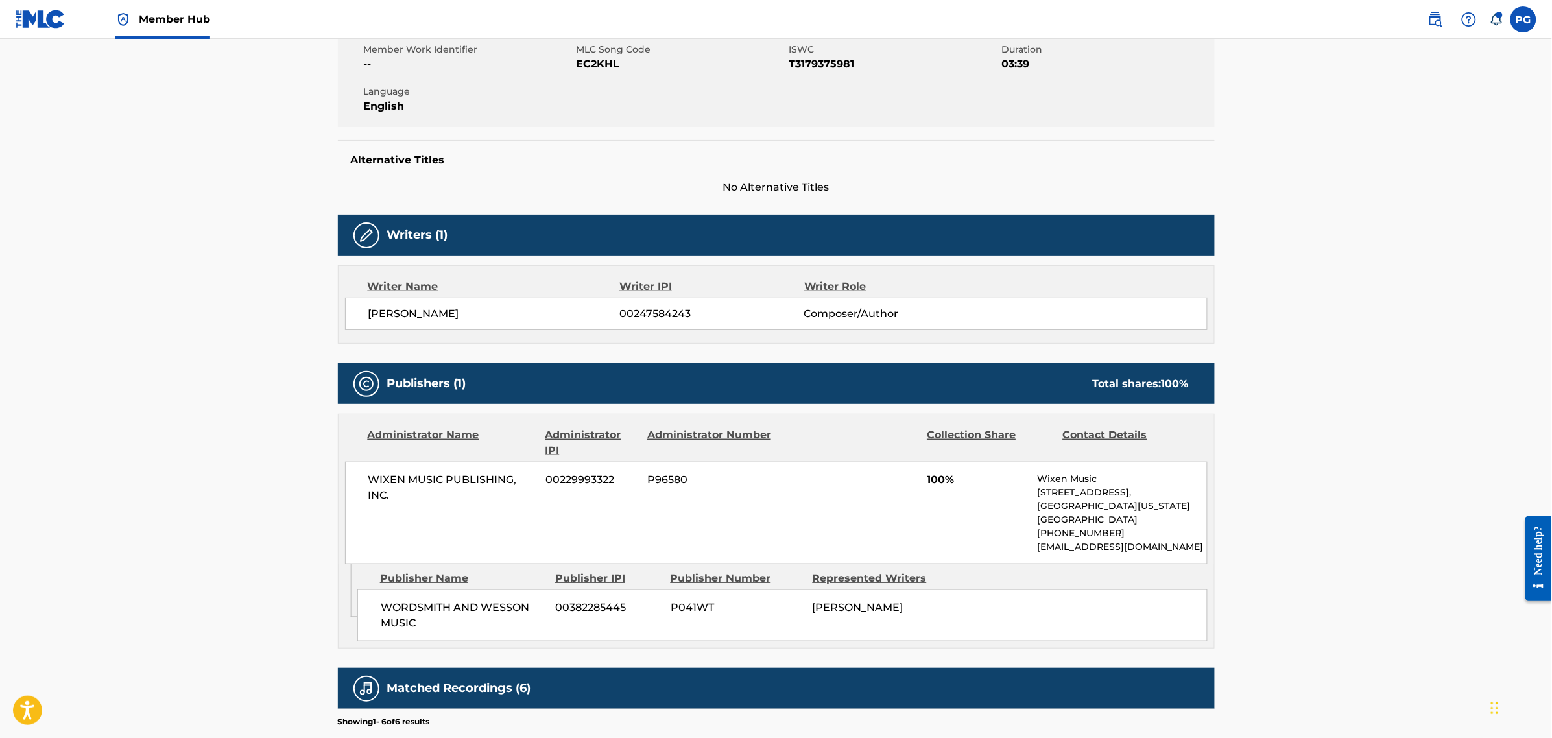
scroll to position [243, 0]
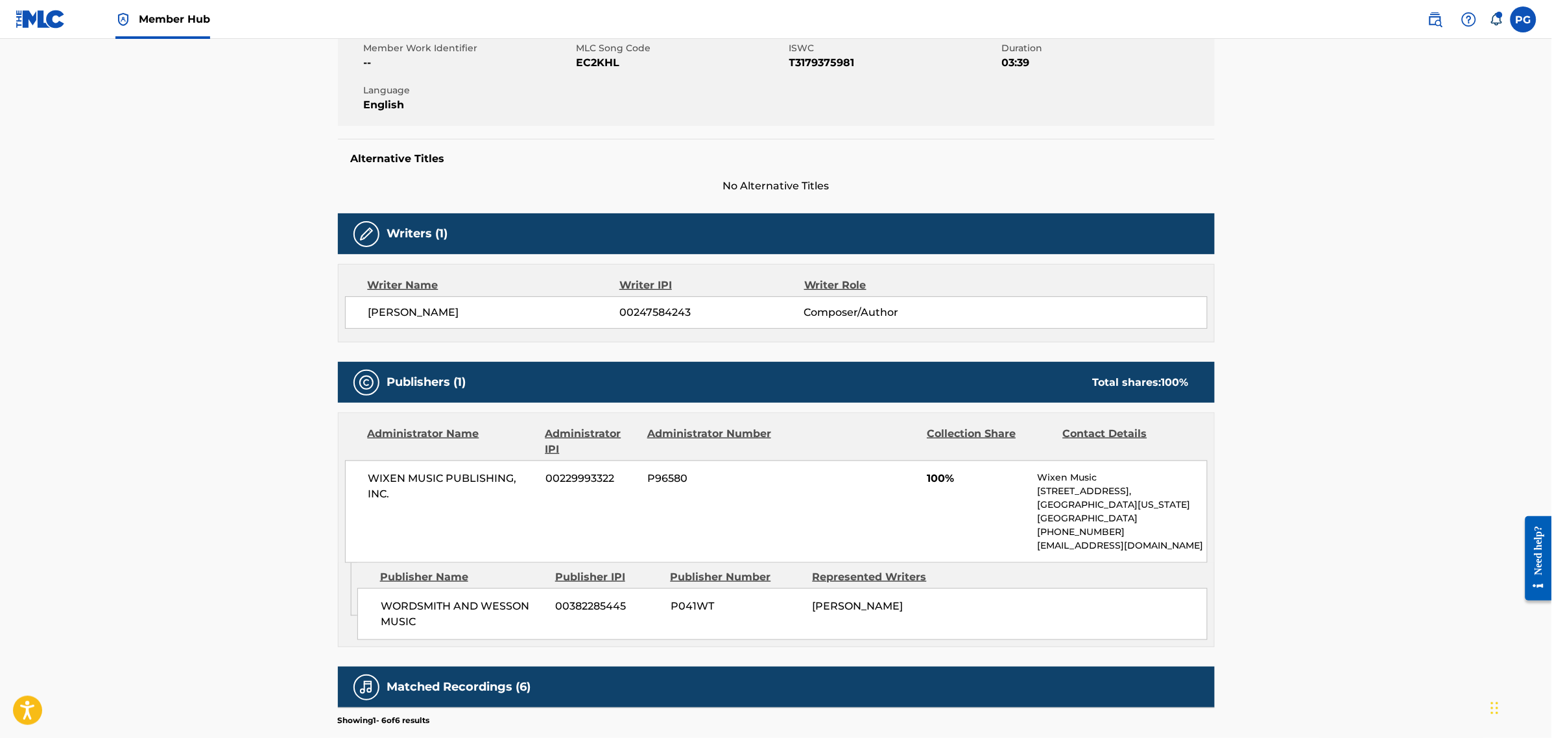
click at [701, 608] on span "P041WT" at bounding box center [737, 607] width 132 height 16
copy span "P041WT"
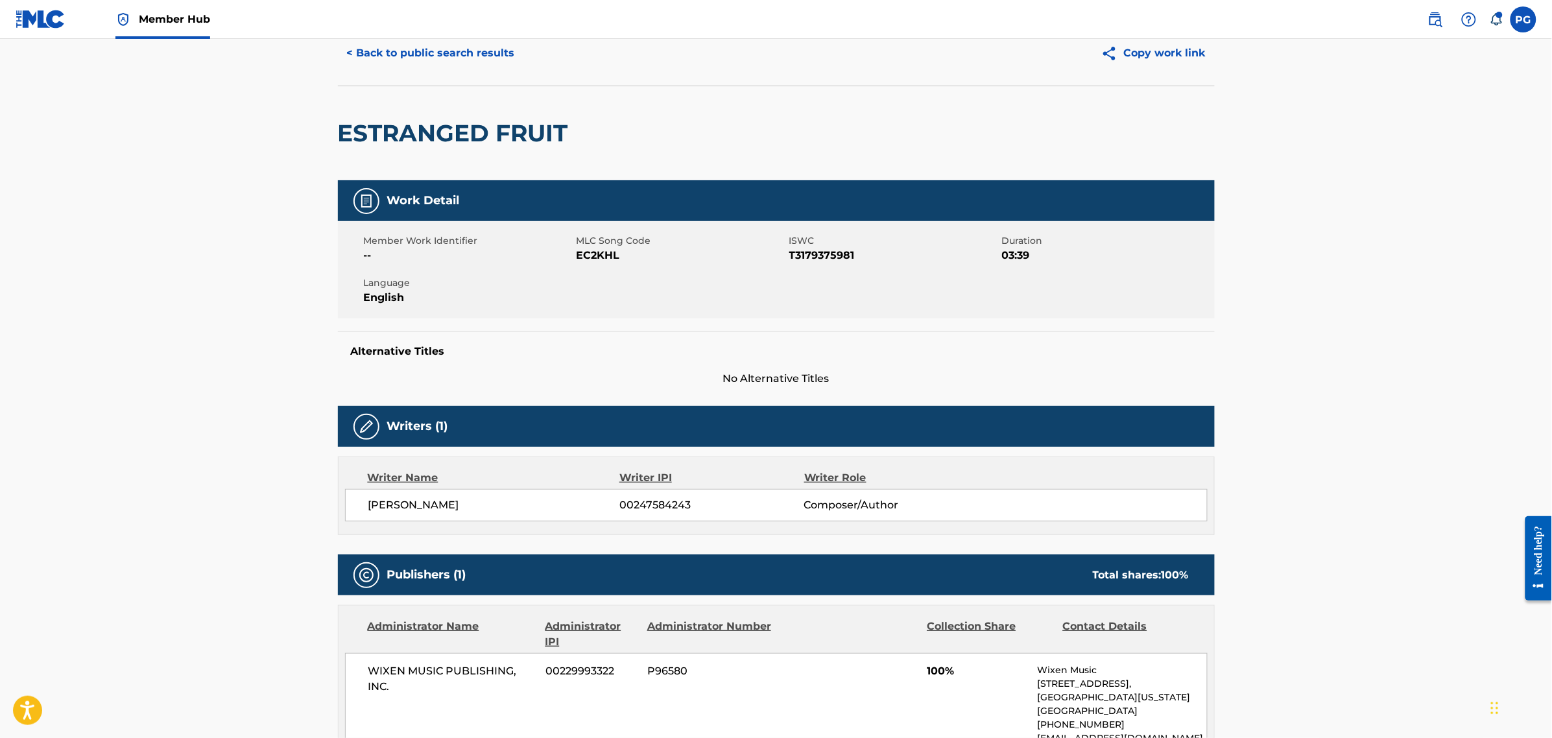
scroll to position [0, 0]
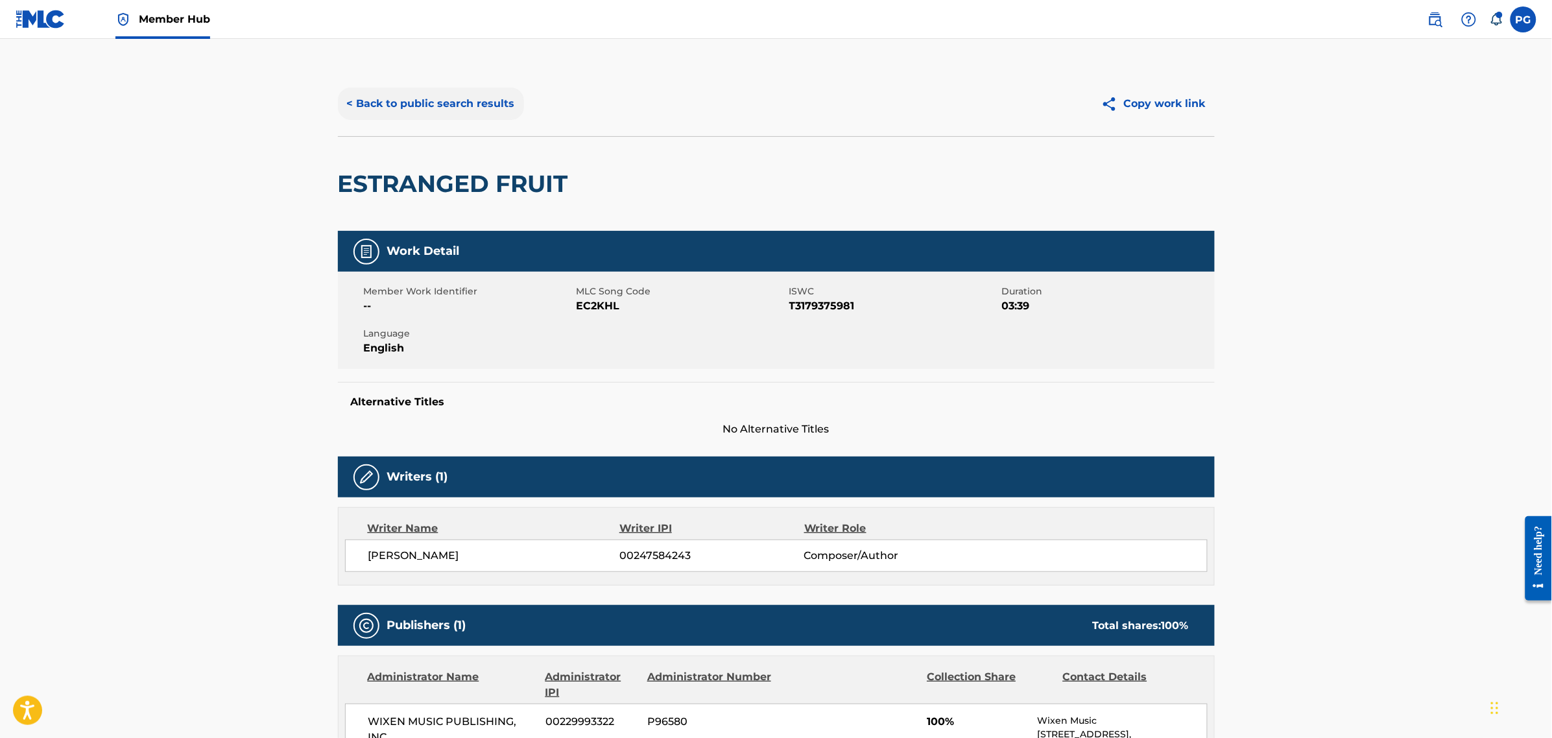
click at [420, 109] on button "< Back to public search results" at bounding box center [431, 104] width 186 height 32
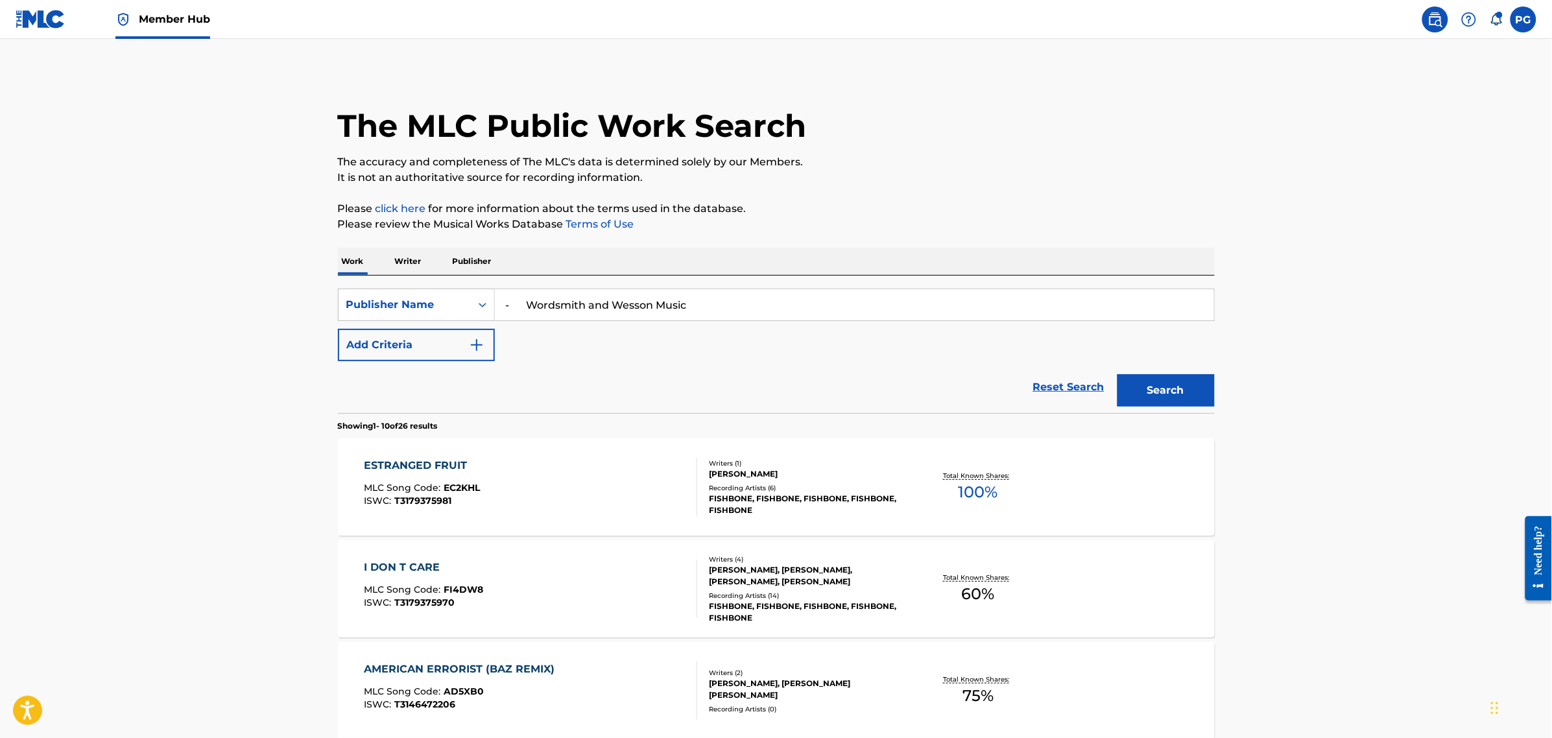
click at [647, 303] on input "- Wordsmith and Wesson Music" at bounding box center [854, 304] width 719 height 31
paste input "Unagi"
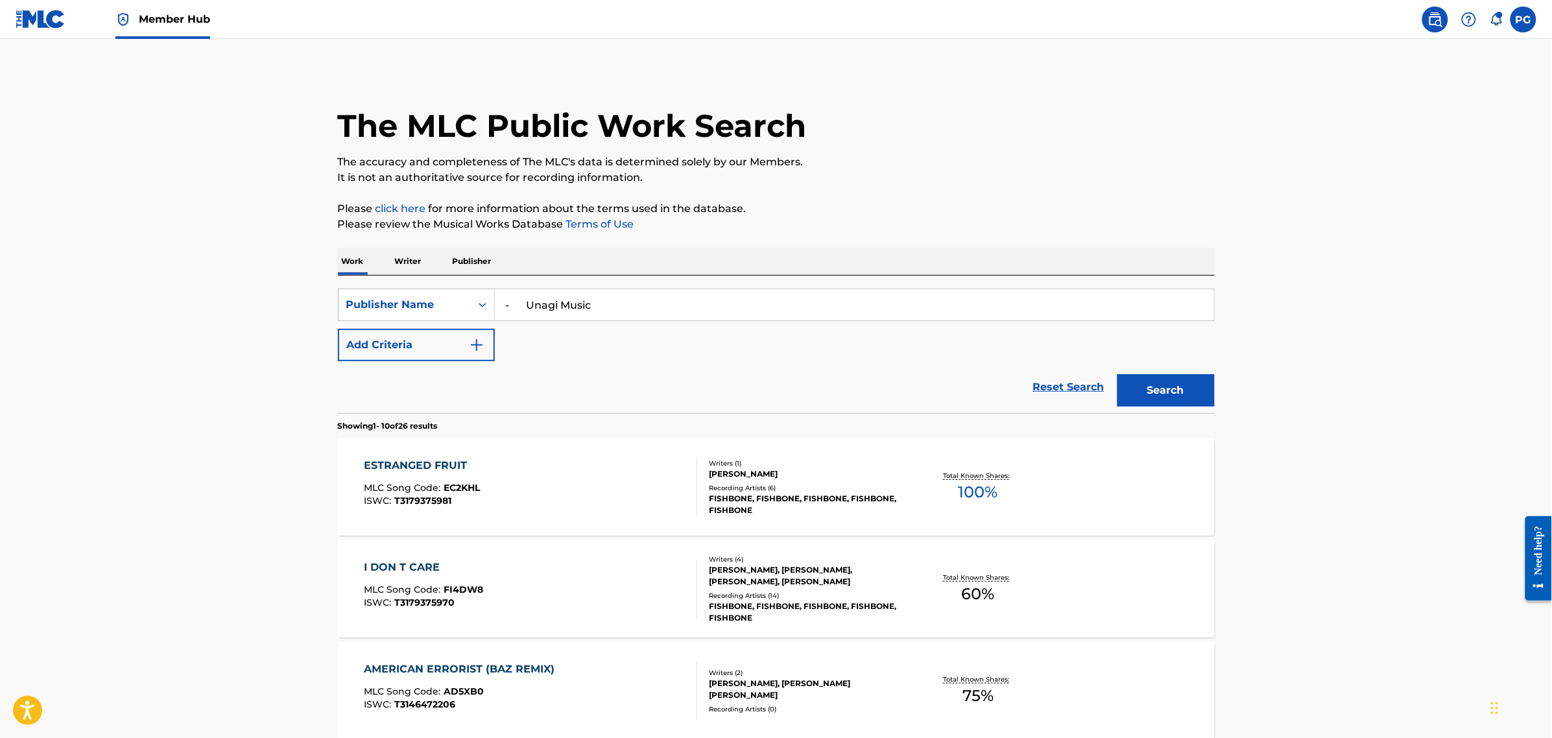
type input "- Unagi Music"
click at [1204, 394] on button "Search" at bounding box center [1166, 390] width 97 height 32
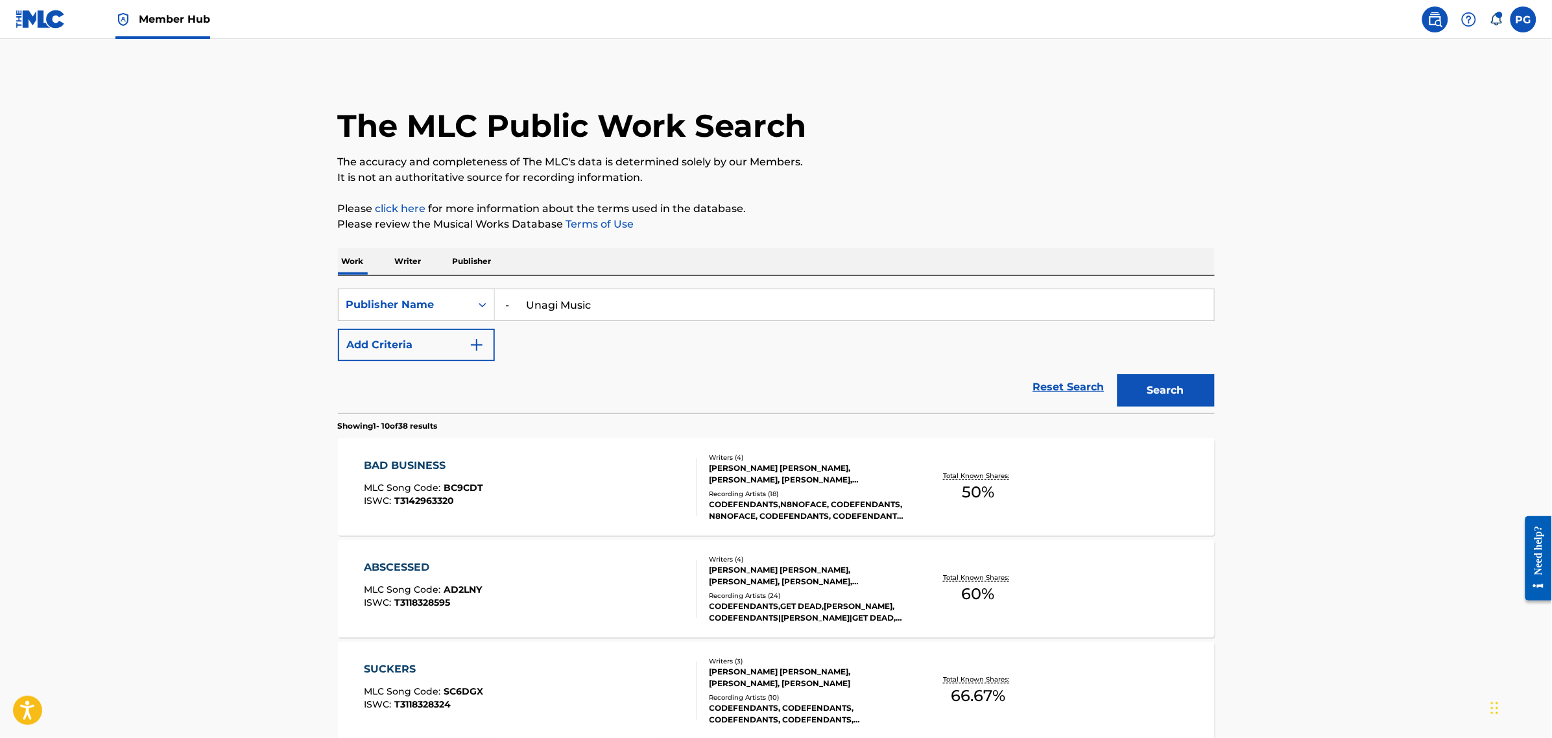
click at [607, 510] on div "BAD BUSINESS MLC Song Code : BC9CDT ISWC : T3142963320" at bounding box center [530, 487] width 333 height 58
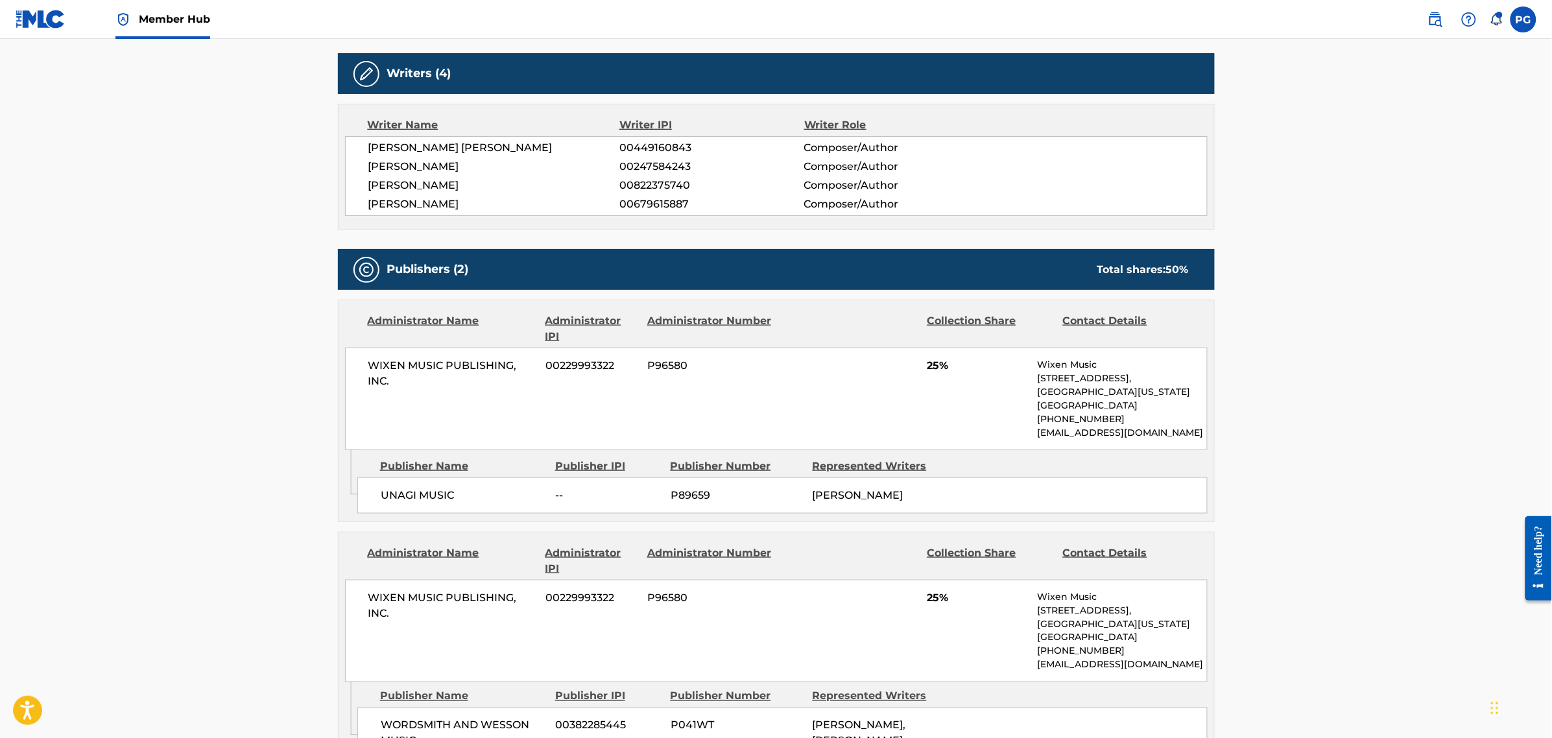
scroll to position [405, 0]
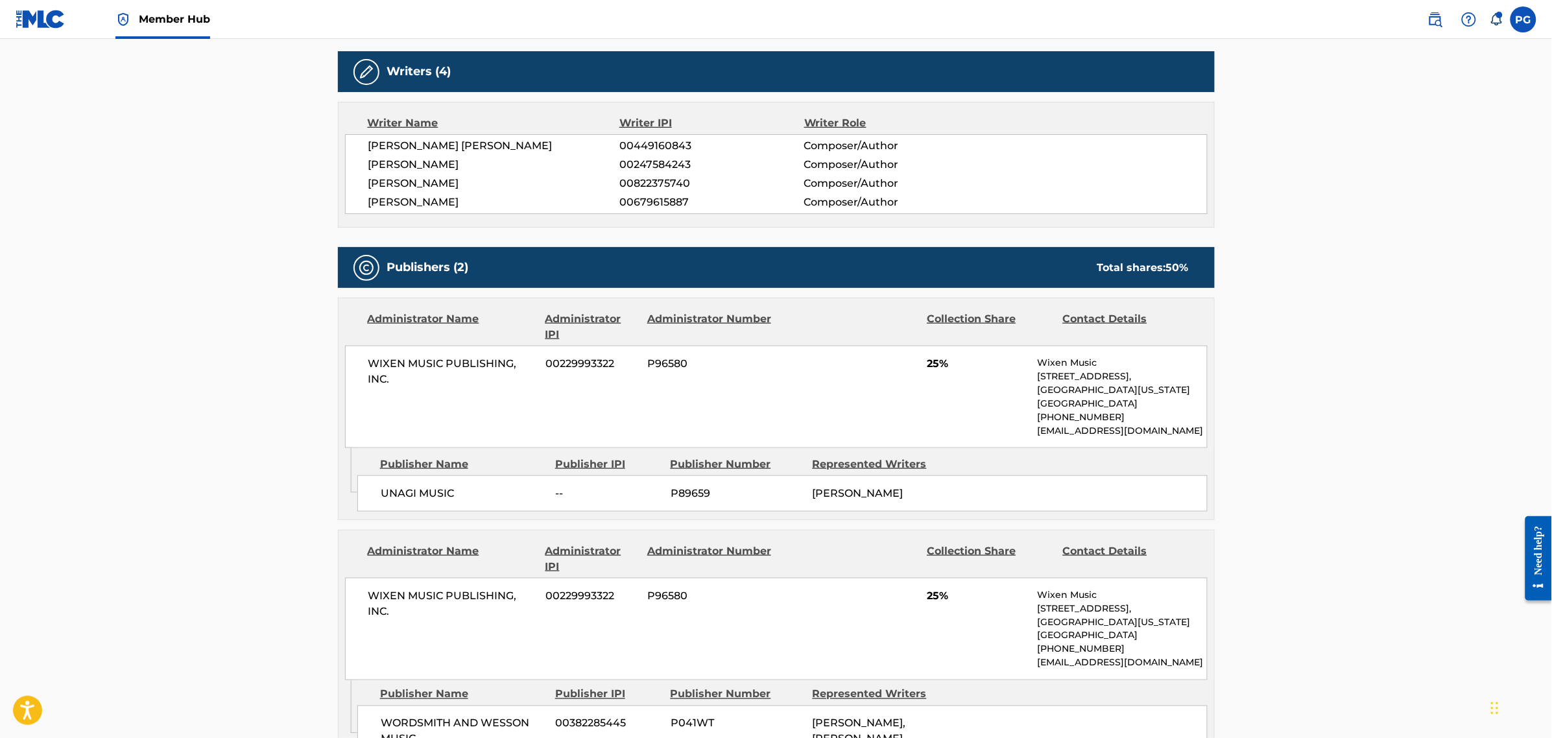
click at [708, 493] on span "P89659" at bounding box center [737, 494] width 132 height 16
click at [692, 494] on span "P89659" at bounding box center [737, 494] width 132 height 16
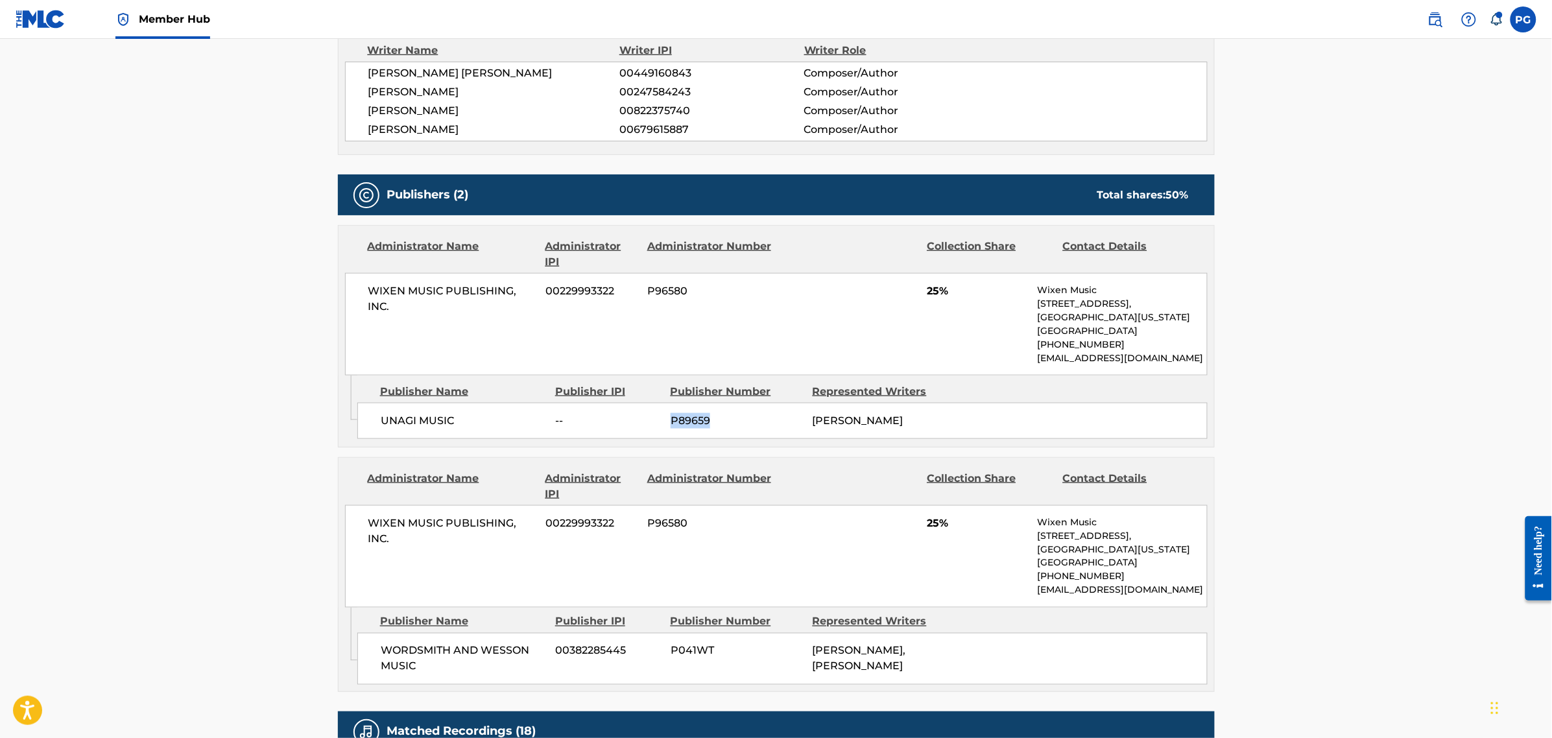
scroll to position [568, 0]
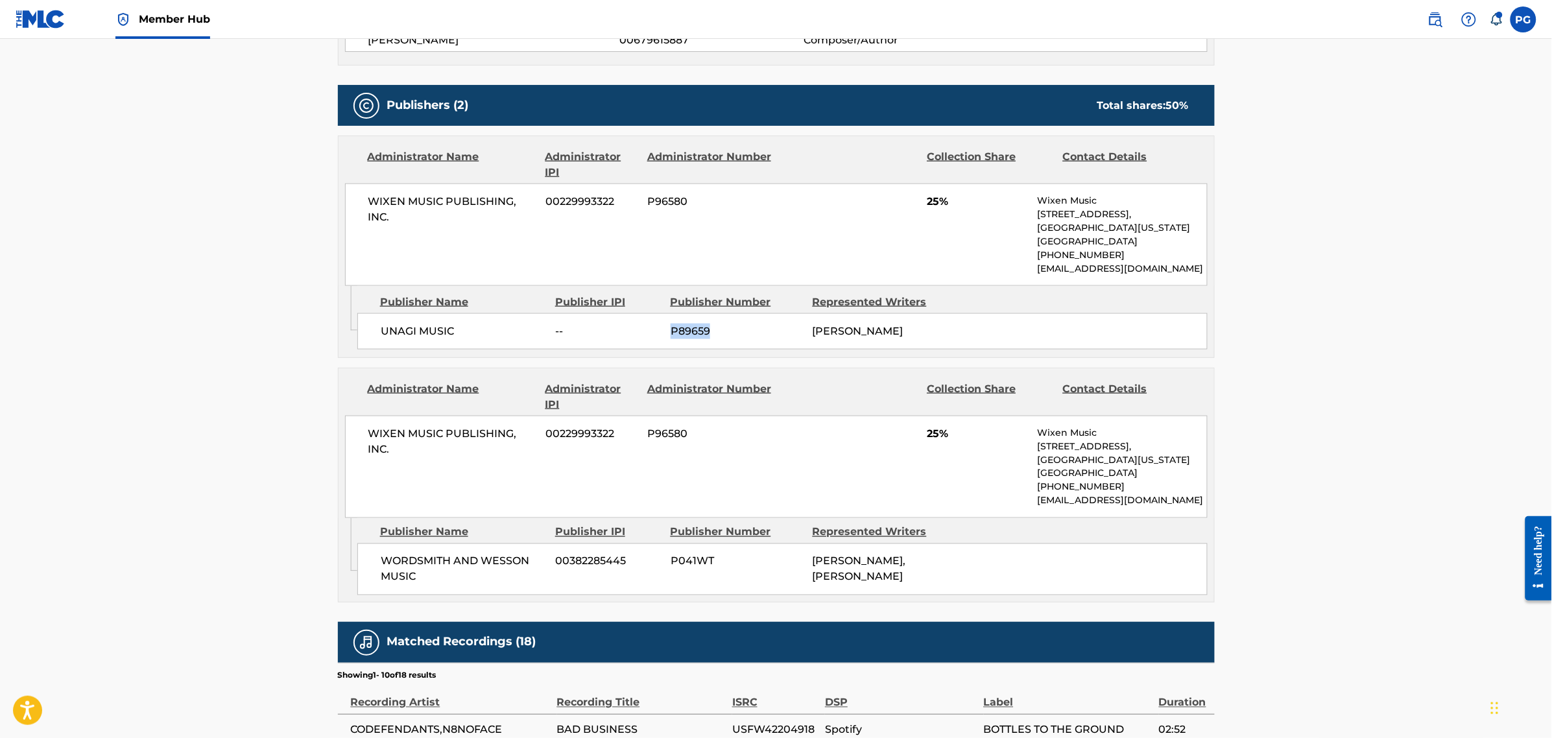
copy span "P89659"
